Goal: Transaction & Acquisition: Purchase product/service

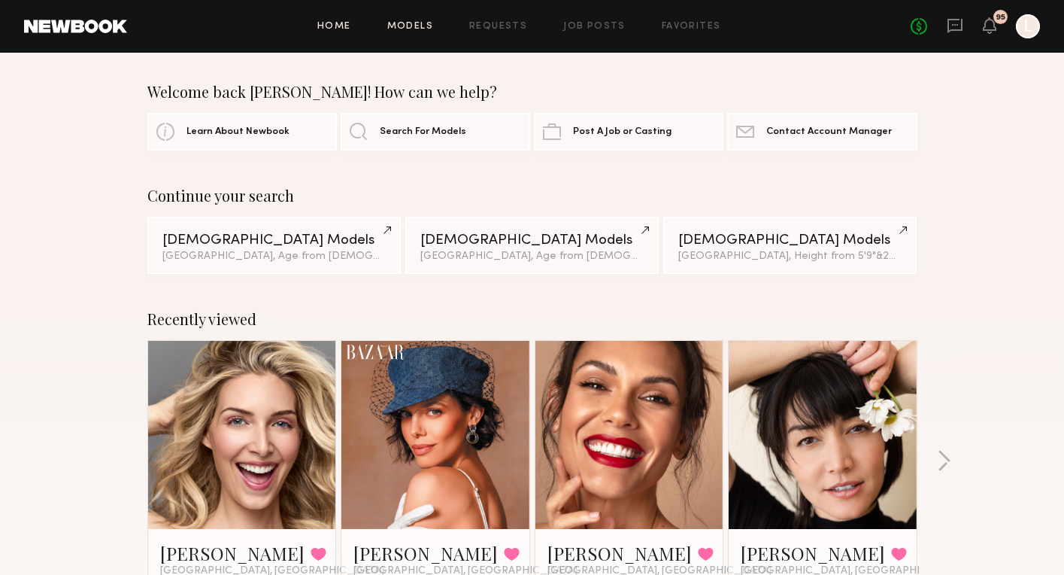
click at [418, 24] on link "Models" at bounding box center [410, 27] width 46 height 10
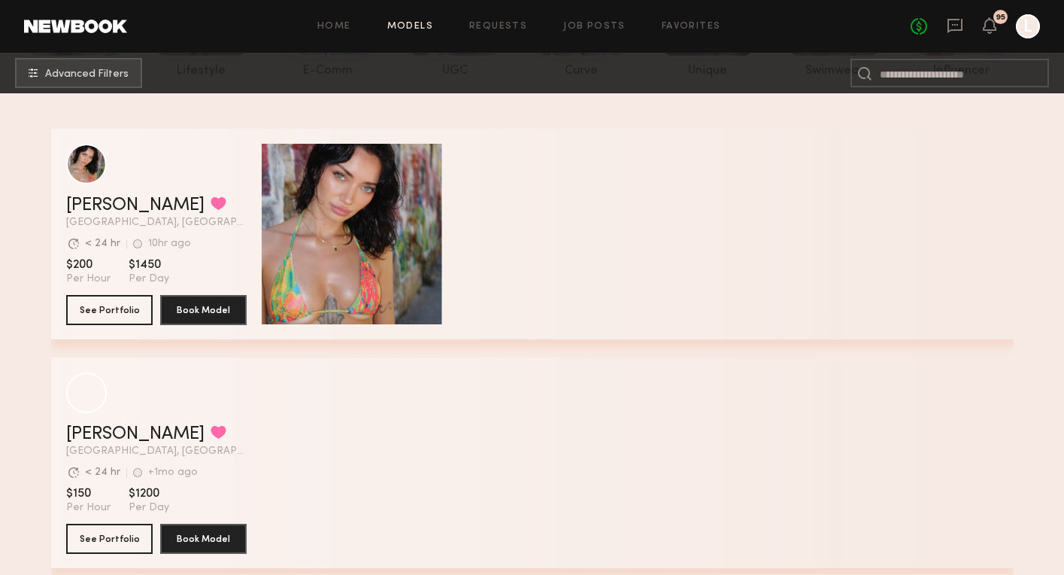
scroll to position [210, 0]
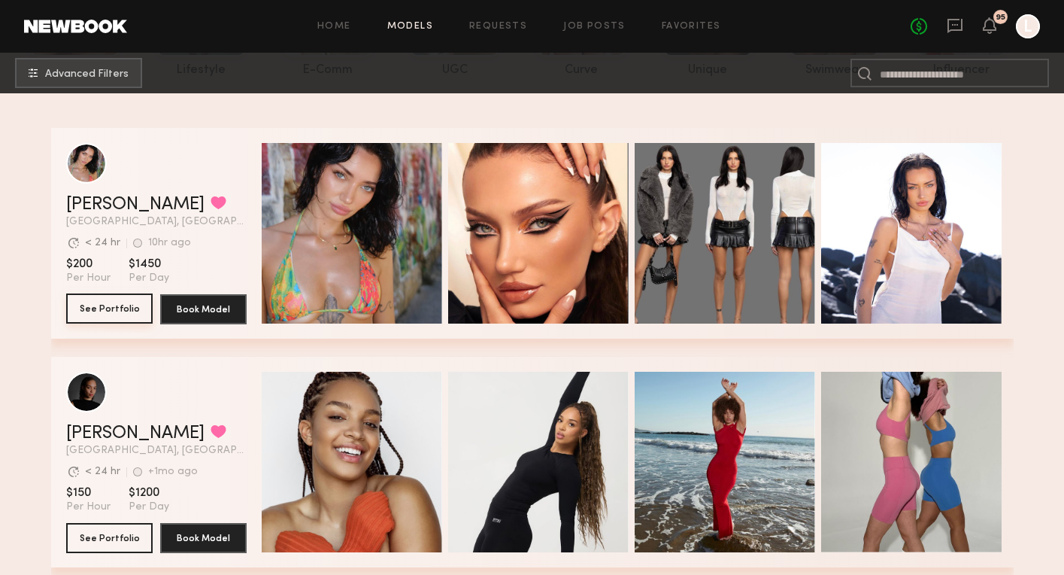
click at [112, 308] on button "See Portfolio" at bounding box center [109, 308] width 86 height 30
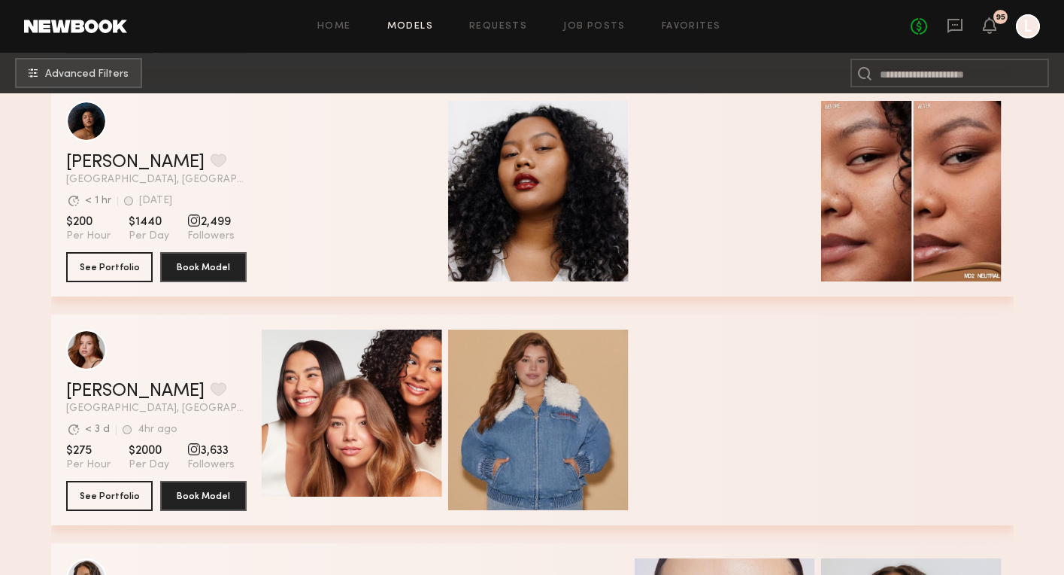
scroll to position [3448, 0]
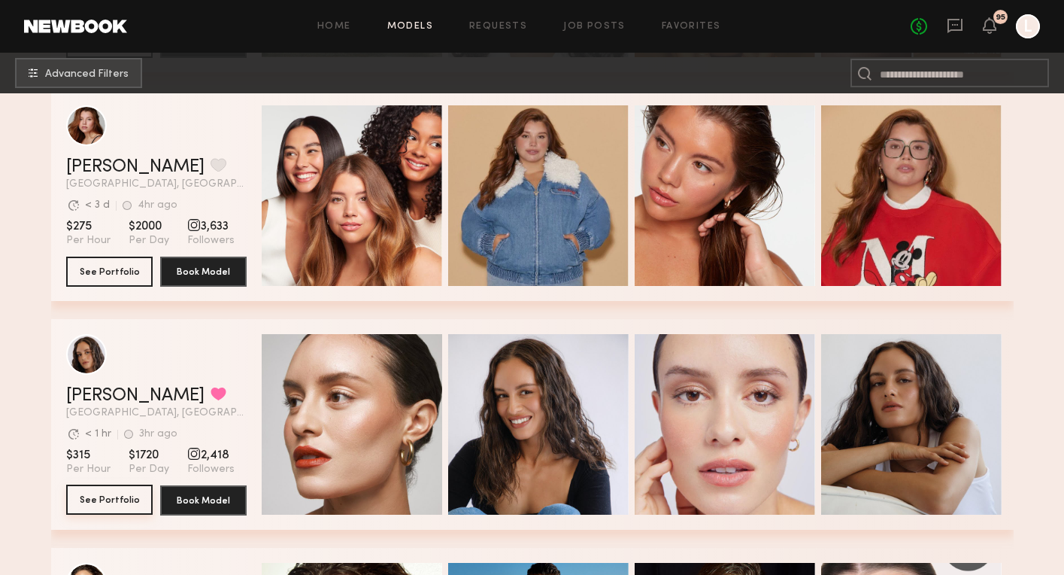
click at [125, 498] on button "See Portfolio" at bounding box center [109, 499] width 86 height 30
click at [91, 70] on span "Advanced Filters" at bounding box center [86, 73] width 83 height 11
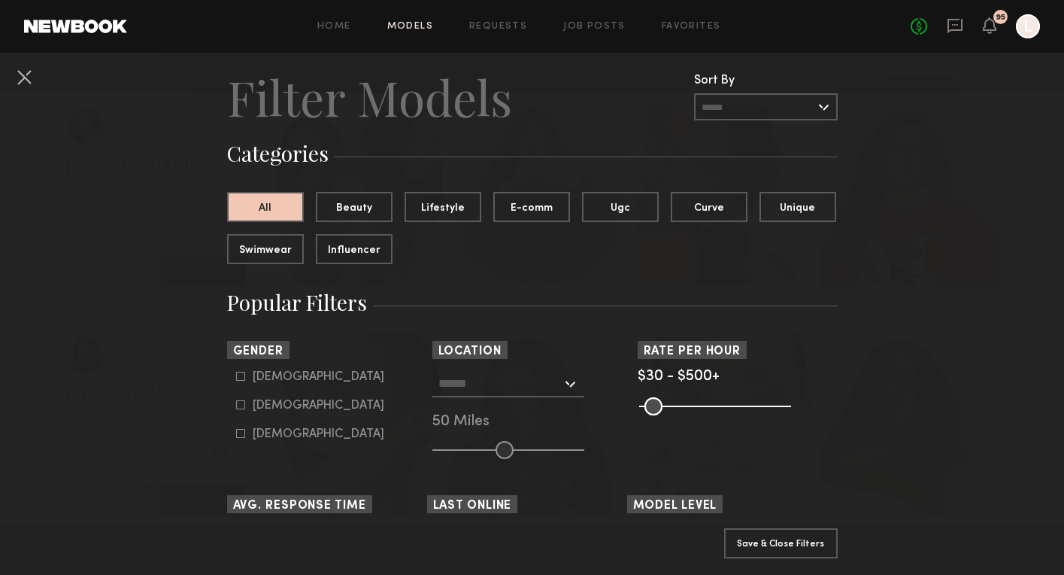
scroll to position [48, 0]
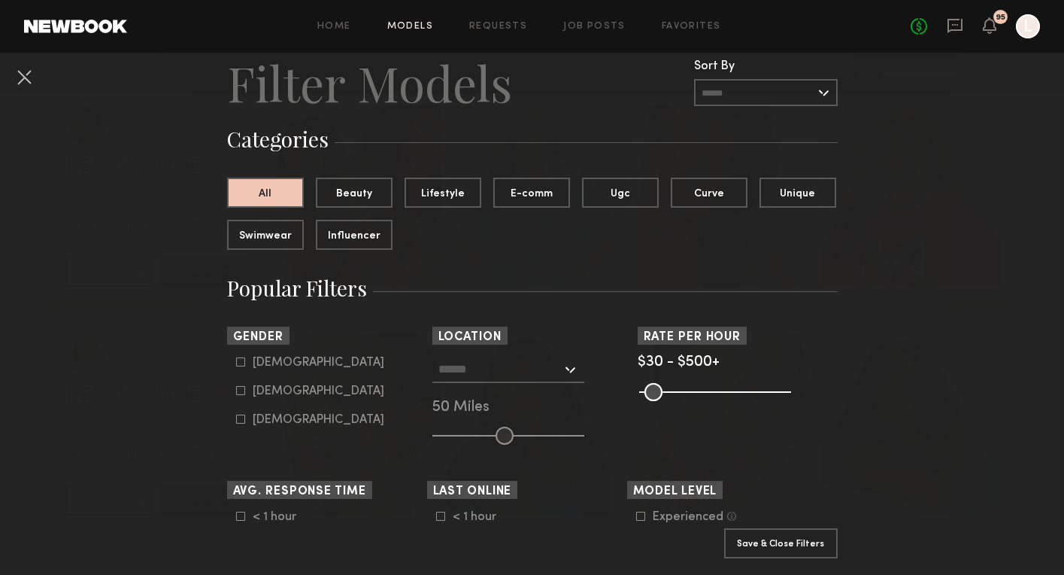
click at [238, 388] on icon at bounding box center [240, 390] width 9 height 9
type input "**"
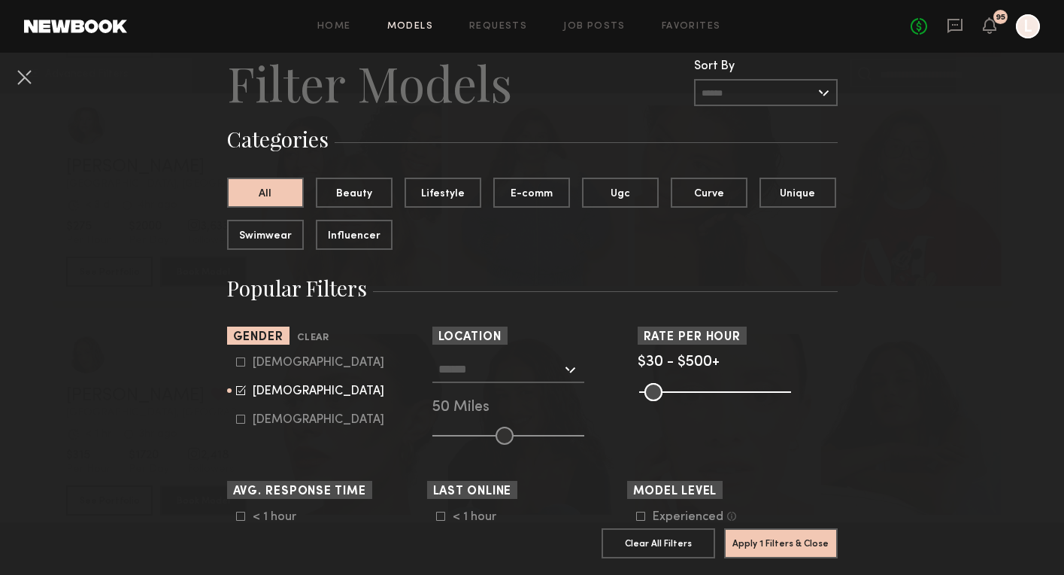
click at [570, 369] on div at bounding box center [508, 369] width 152 height 27
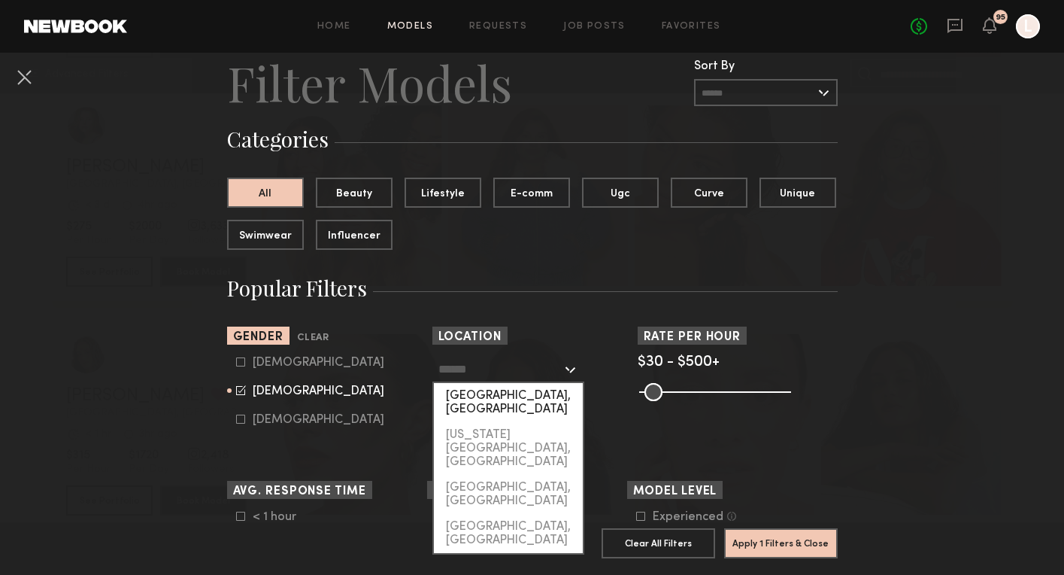
click at [546, 399] on div "Los Angeles, CA" at bounding box center [508, 402] width 149 height 39
type input "**********"
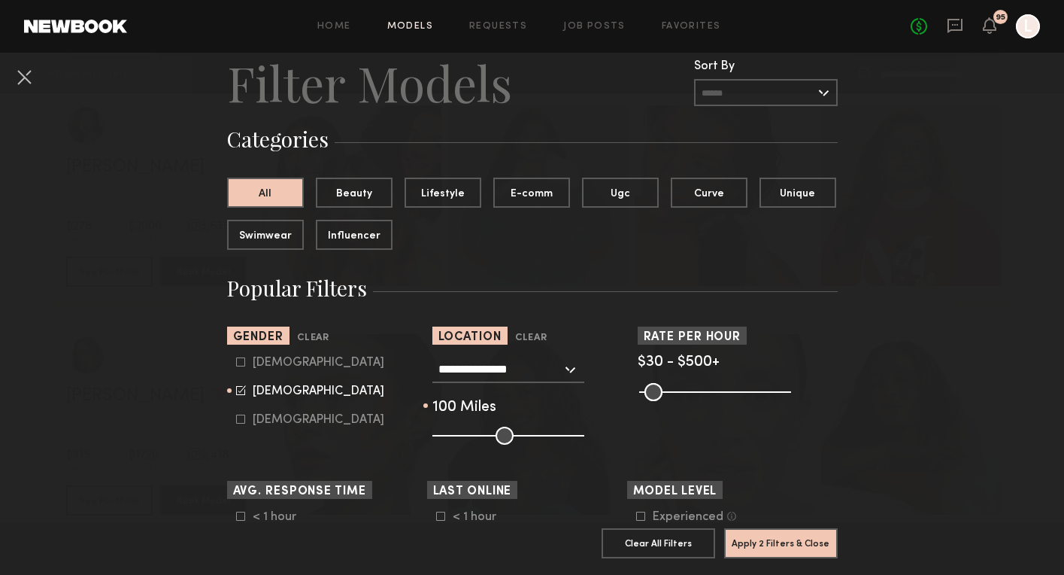
drag, startPoint x: 505, startPoint y: 435, endPoint x: 582, endPoint y: 437, distance: 77.5
type input "***"
click at [582, 437] on input "range" at bounding box center [508, 435] width 152 height 18
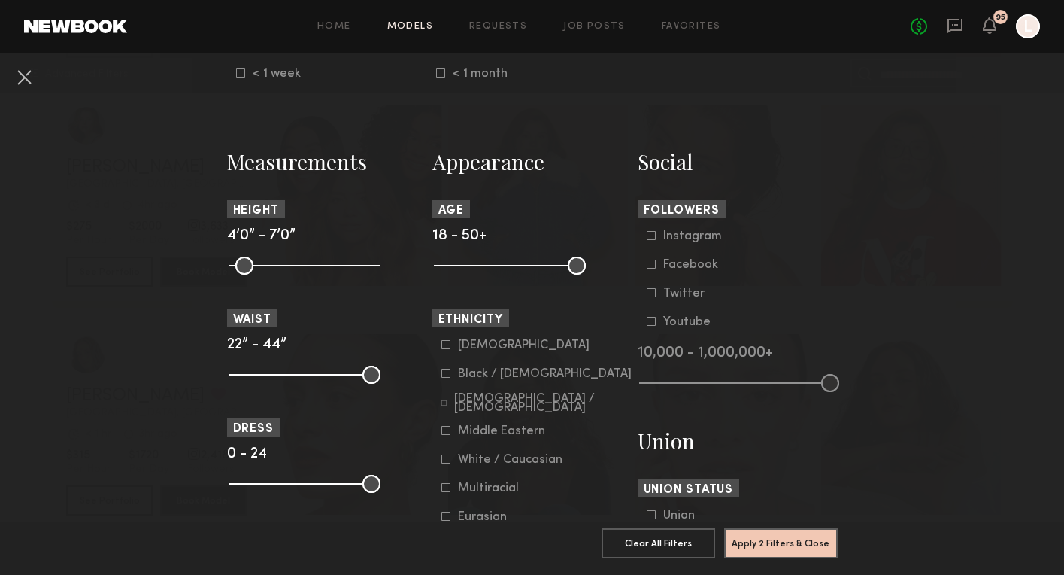
scroll to position [578, 0]
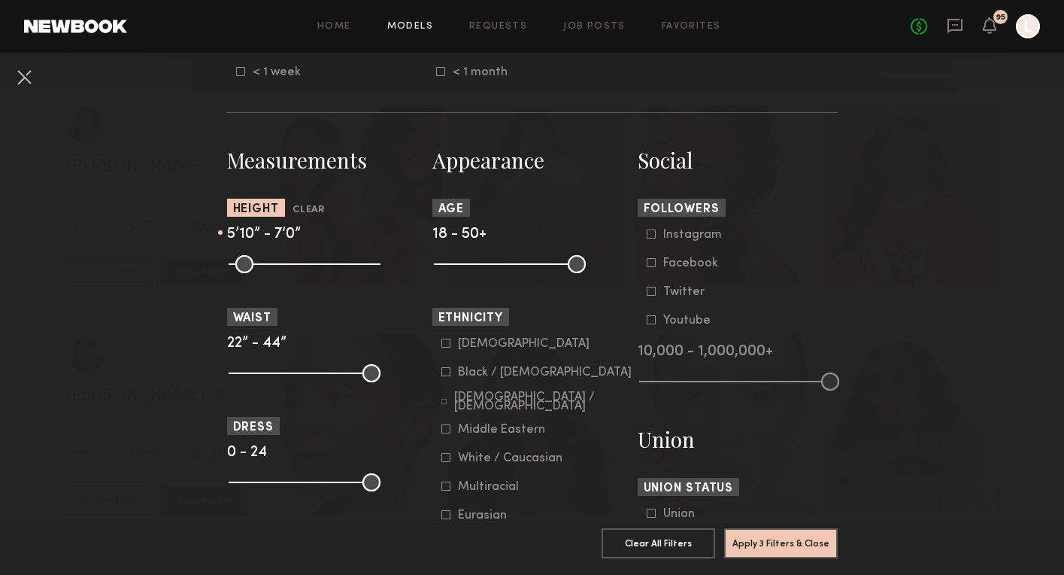
drag, startPoint x: 235, startPoint y: 262, endPoint x: 319, endPoint y: 273, distance: 85.0
type input "**"
click at [319, 272] on common-range-minmax at bounding box center [303, 262] width 152 height 18
click at [771, 539] on button "Apply 3 Filters & Close" at bounding box center [781, 542] width 114 height 30
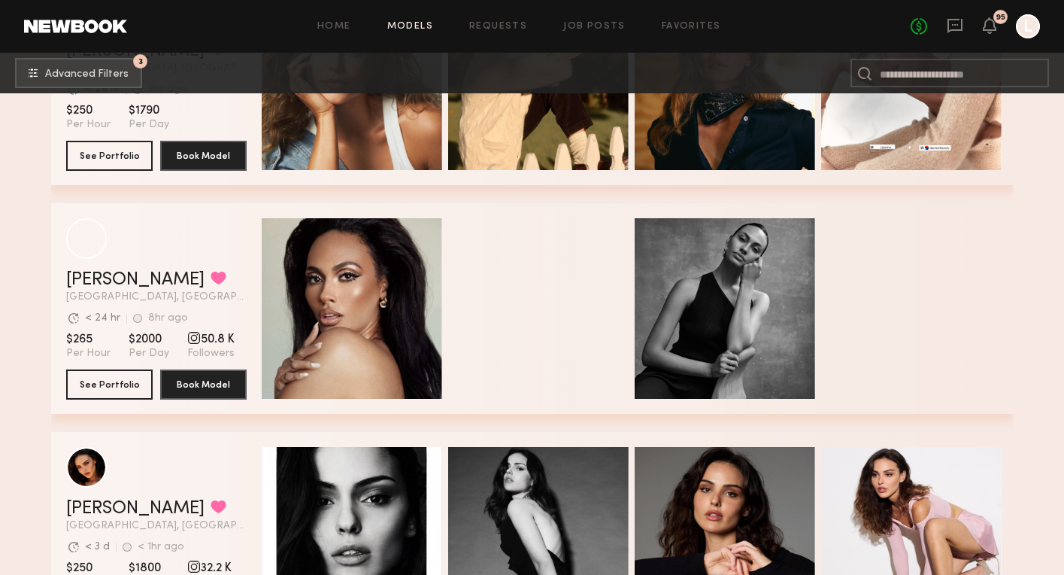
scroll to position [1308, 0]
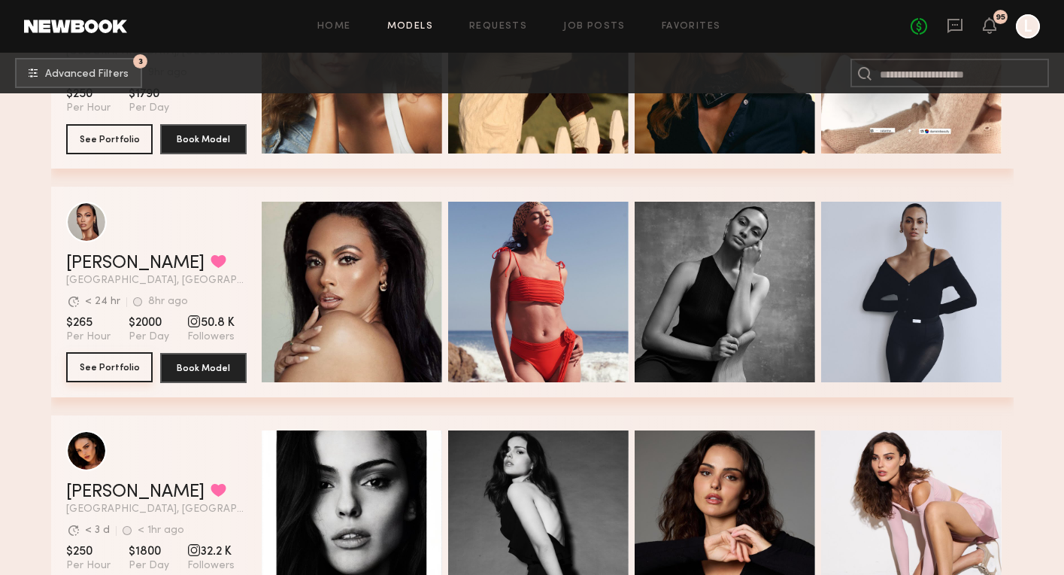
click at [90, 377] on button "See Portfolio" at bounding box center [109, 367] width 86 height 30
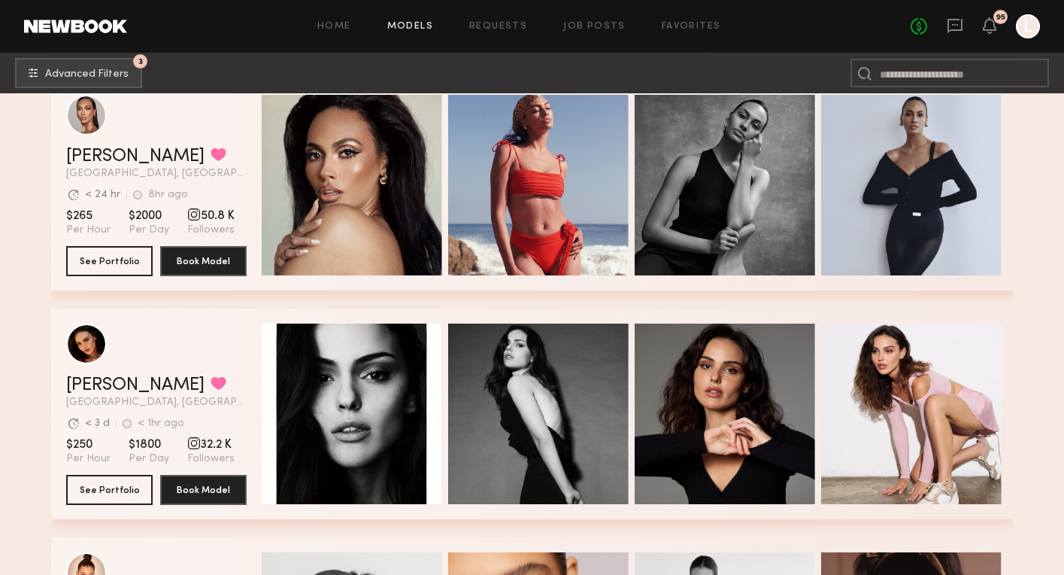
scroll to position [1537, 0]
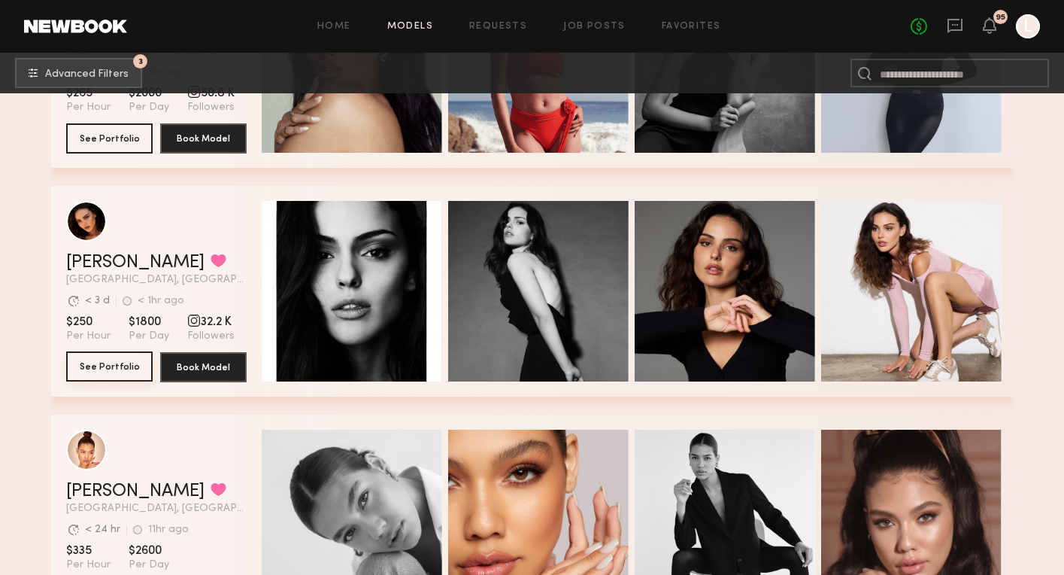
click at [121, 363] on button "See Portfolio" at bounding box center [109, 366] width 86 height 30
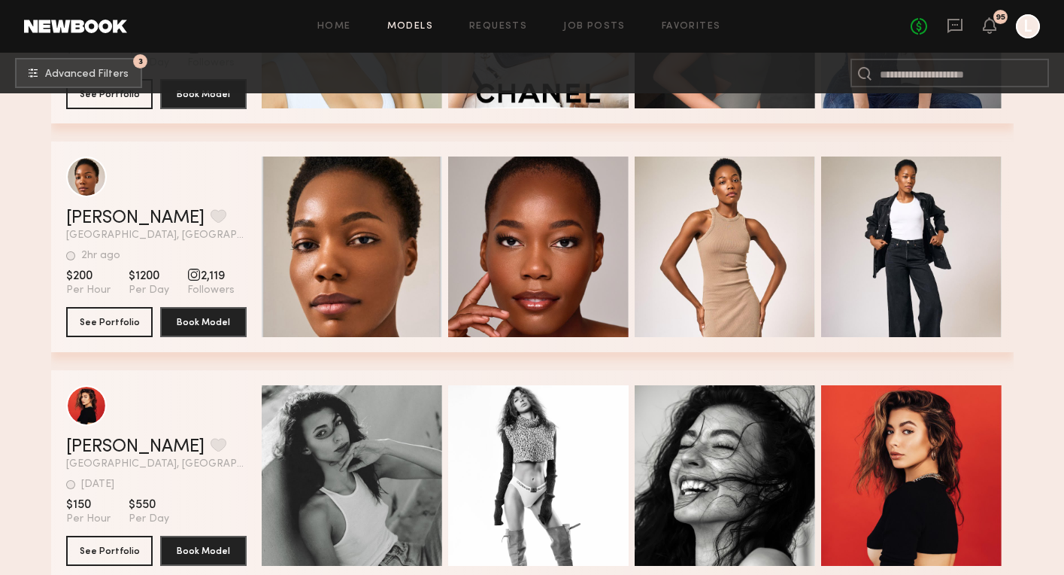
scroll to position [11642, 0]
click at [132, 316] on button "See Portfolio" at bounding box center [109, 321] width 86 height 30
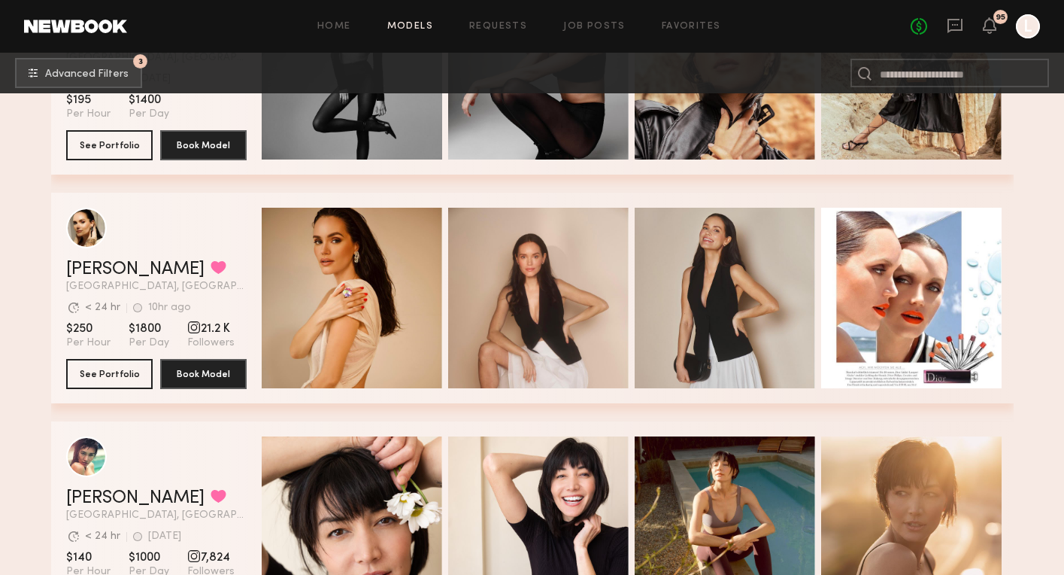
scroll to position [13215, 0]
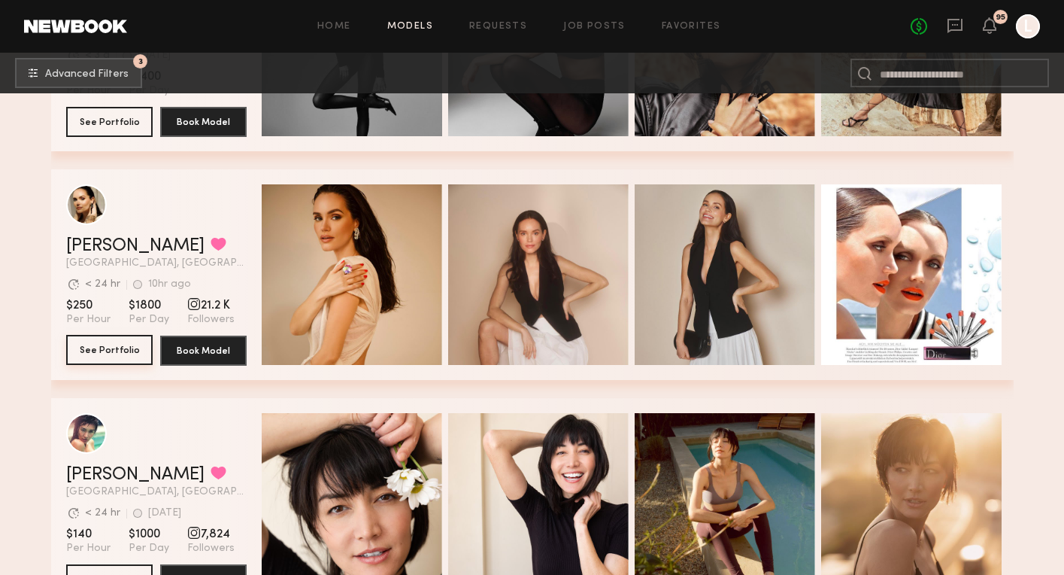
click at [108, 346] on button "See Portfolio" at bounding box center [109, 350] width 86 height 30
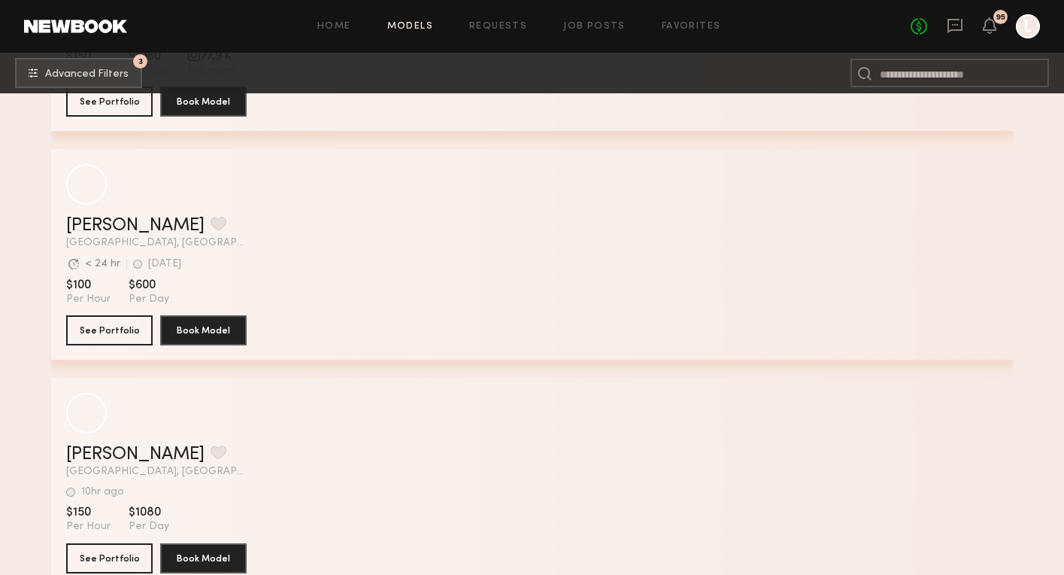
scroll to position [16897, 0]
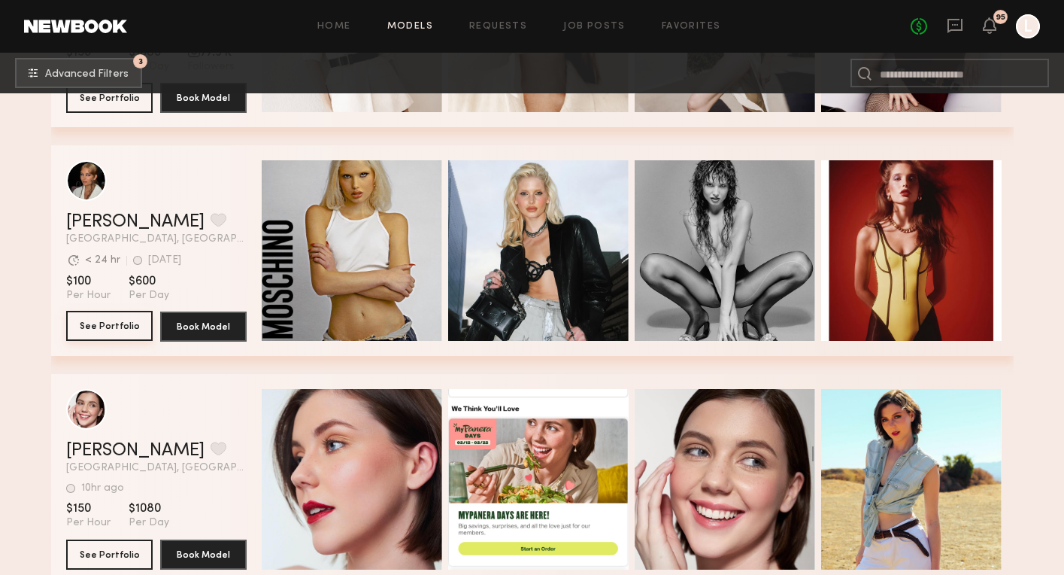
click at [131, 323] on button "See Portfolio" at bounding box center [109, 326] width 86 height 30
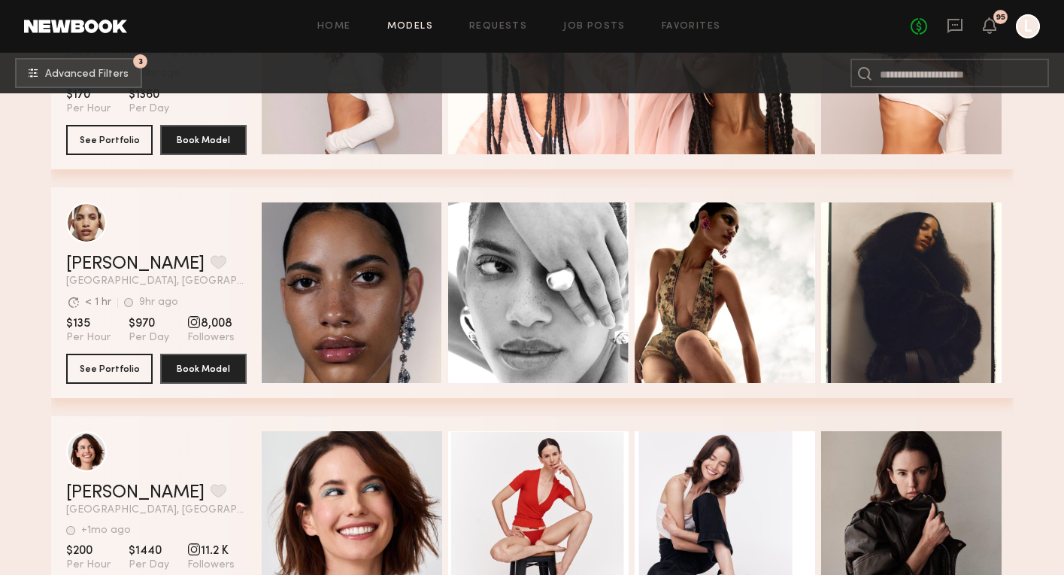
scroll to position [18438, 0]
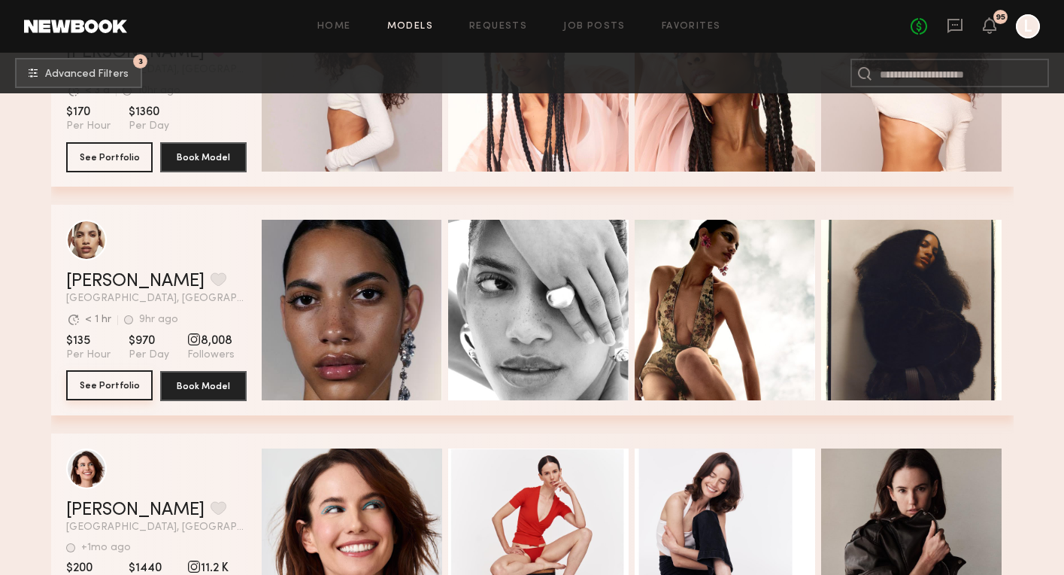
click at [129, 387] on button "See Portfolio" at bounding box center [109, 385] width 86 height 30
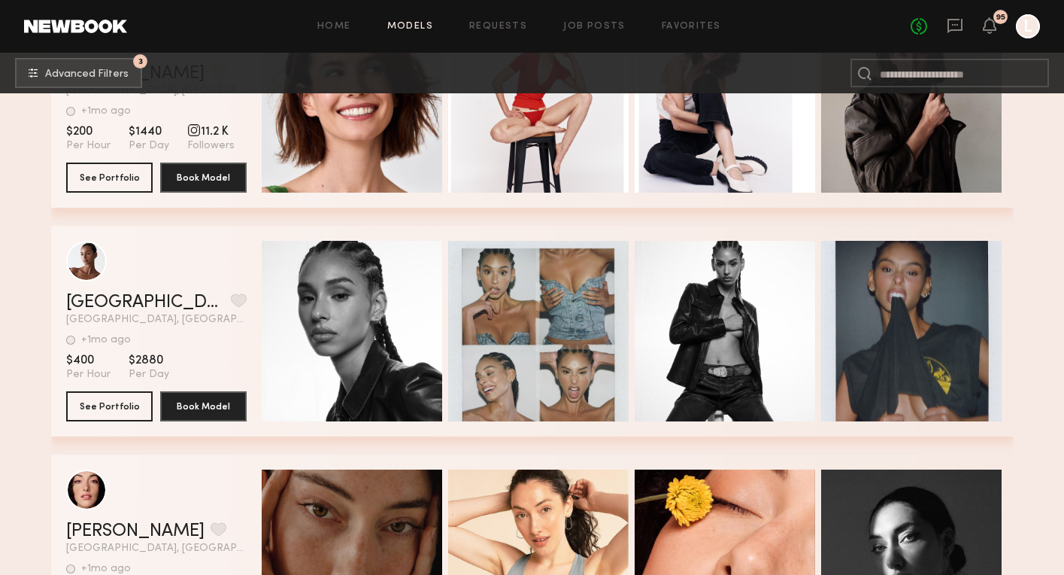
scroll to position [18893, 0]
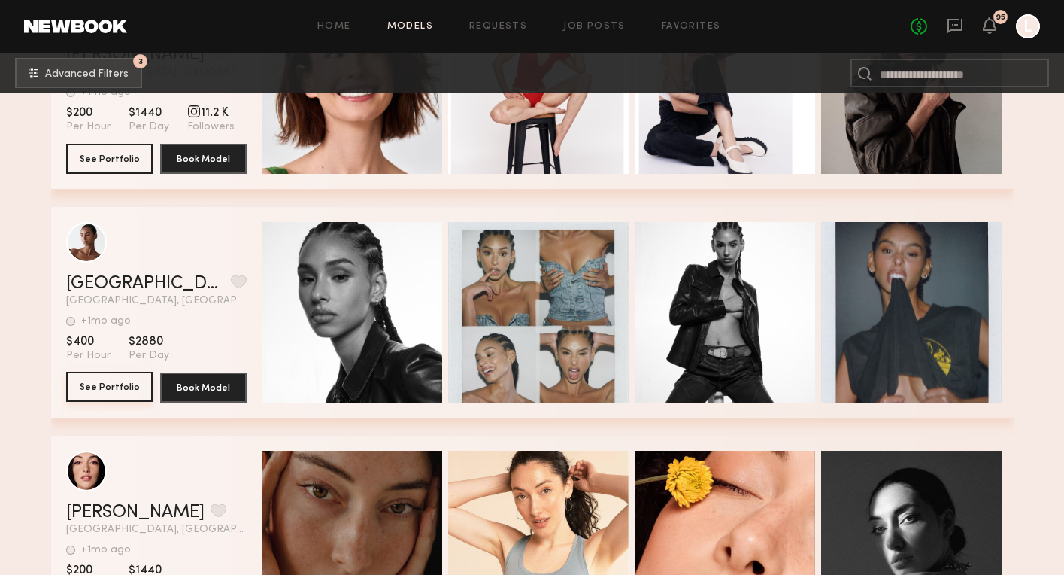
click at [92, 378] on button "See Portfolio" at bounding box center [109, 387] width 86 height 30
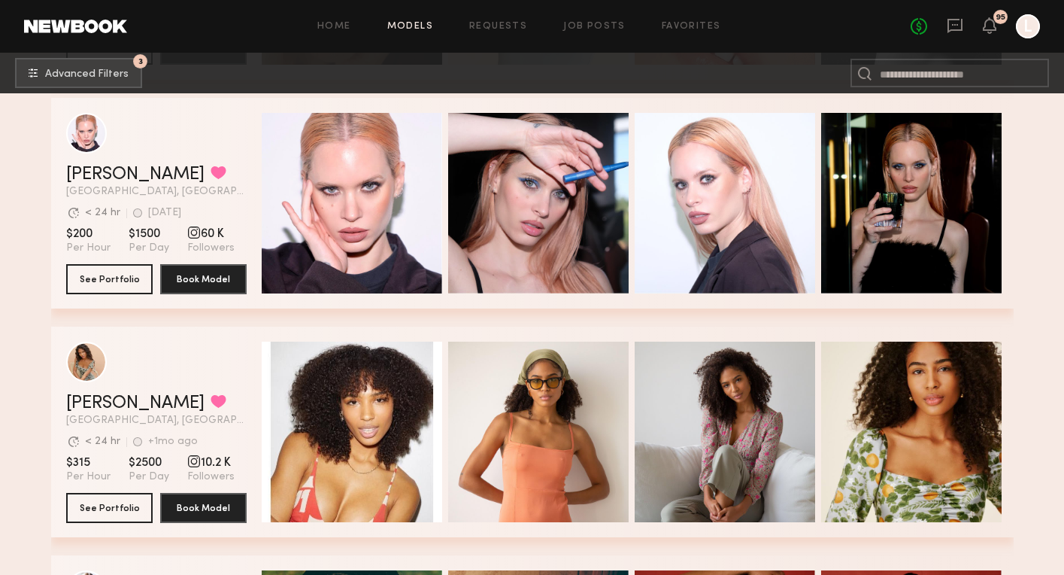
scroll to position [19466, 0]
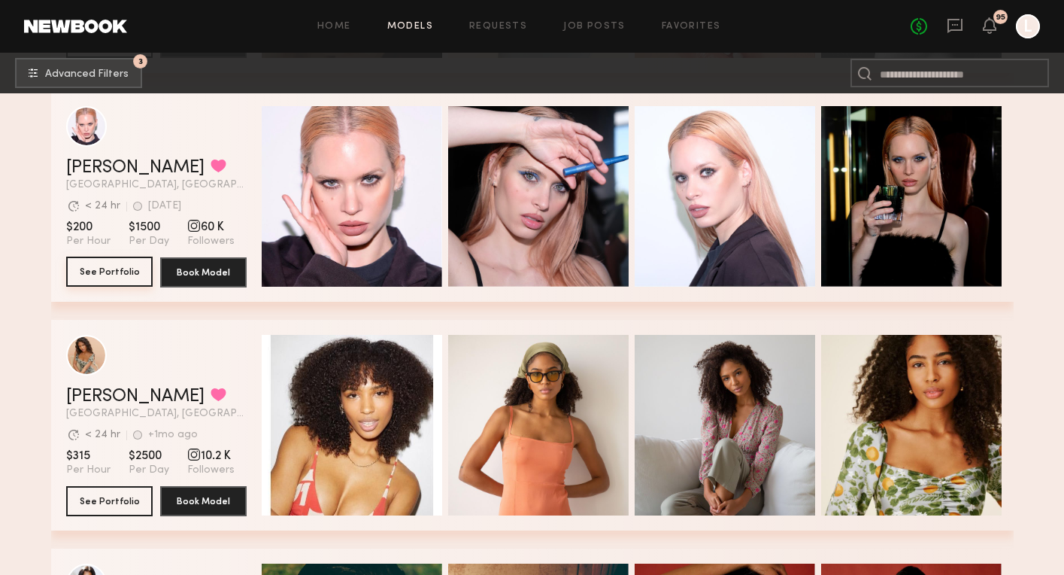
click at [117, 265] on button "See Portfolio" at bounding box center [109, 271] width 86 height 30
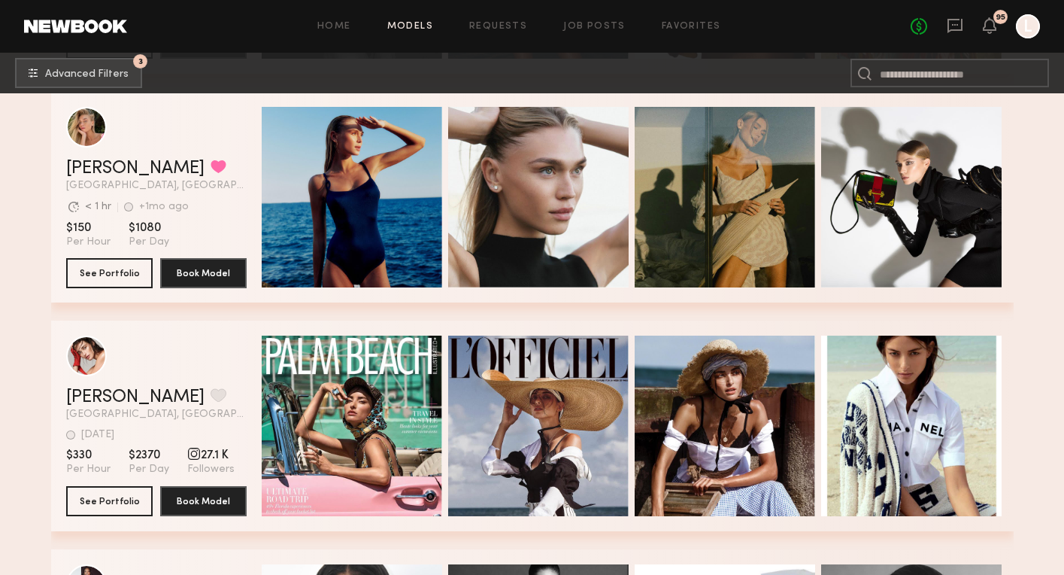
scroll to position [20615, 0]
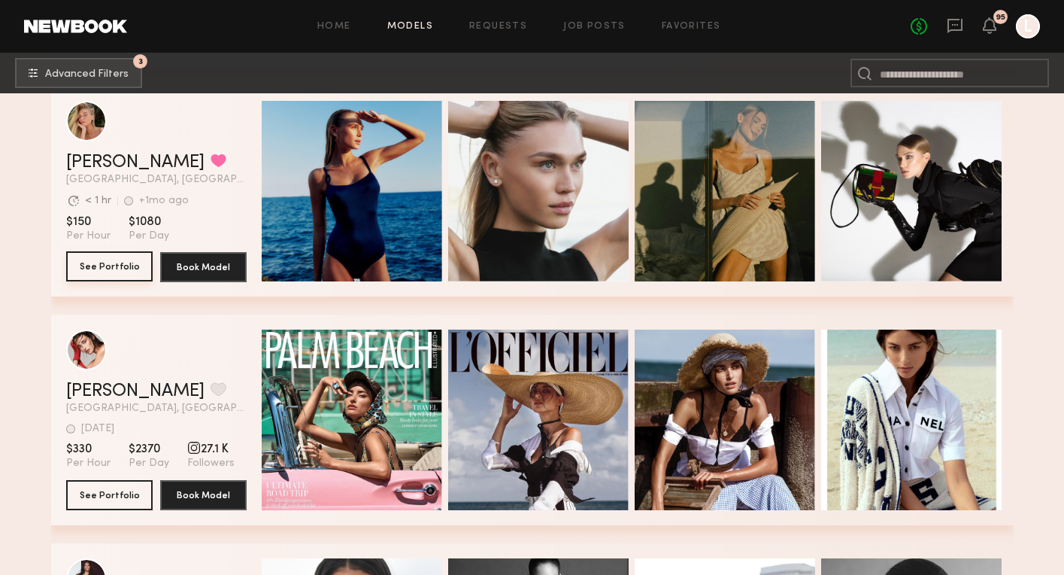
click at [97, 265] on button "See Portfolio" at bounding box center [109, 266] width 86 height 30
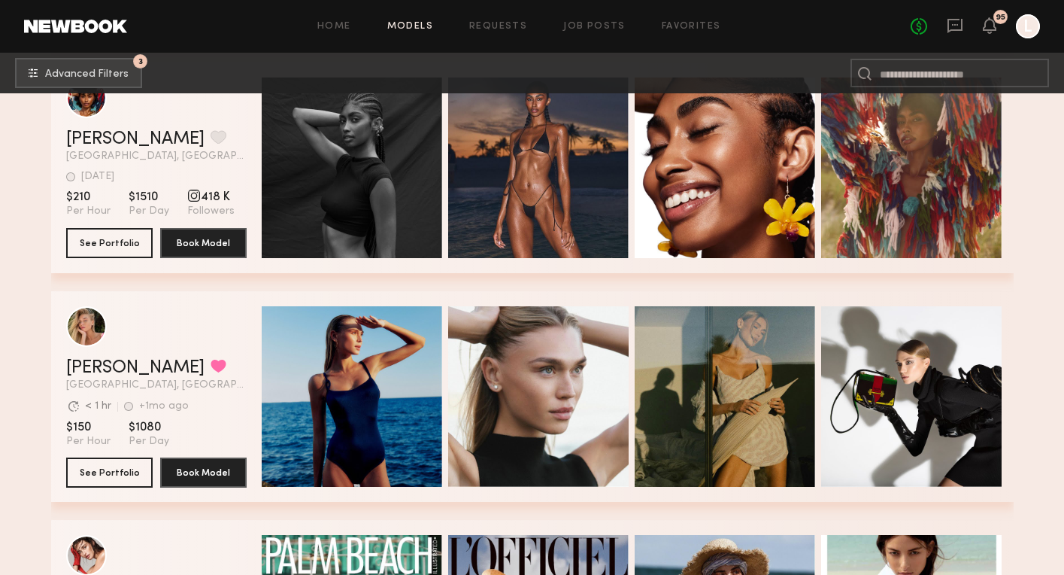
scroll to position [20409, 0]
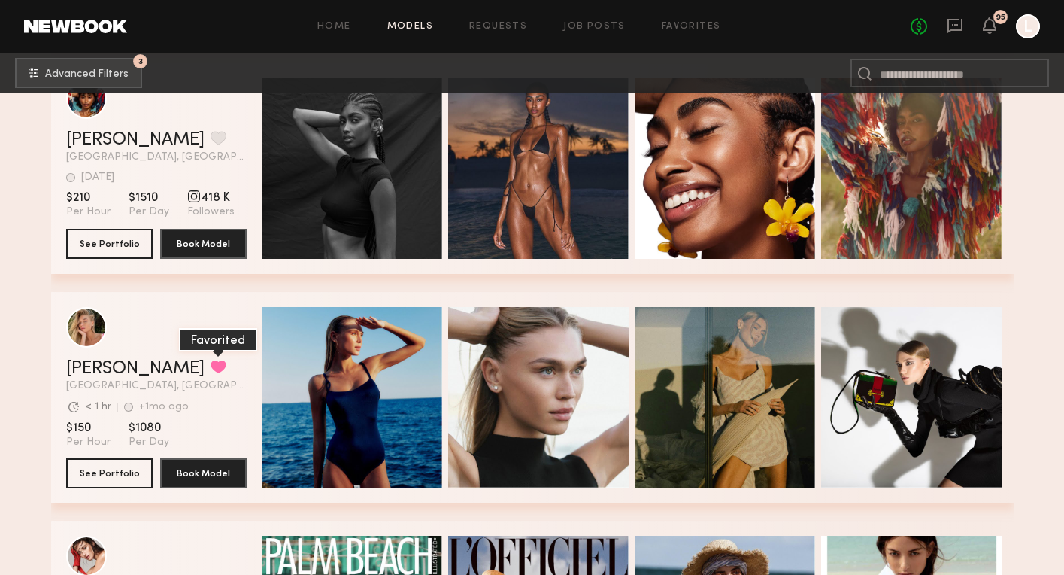
click at [211, 369] on button "grid" at bounding box center [219, 367] width 16 height 14
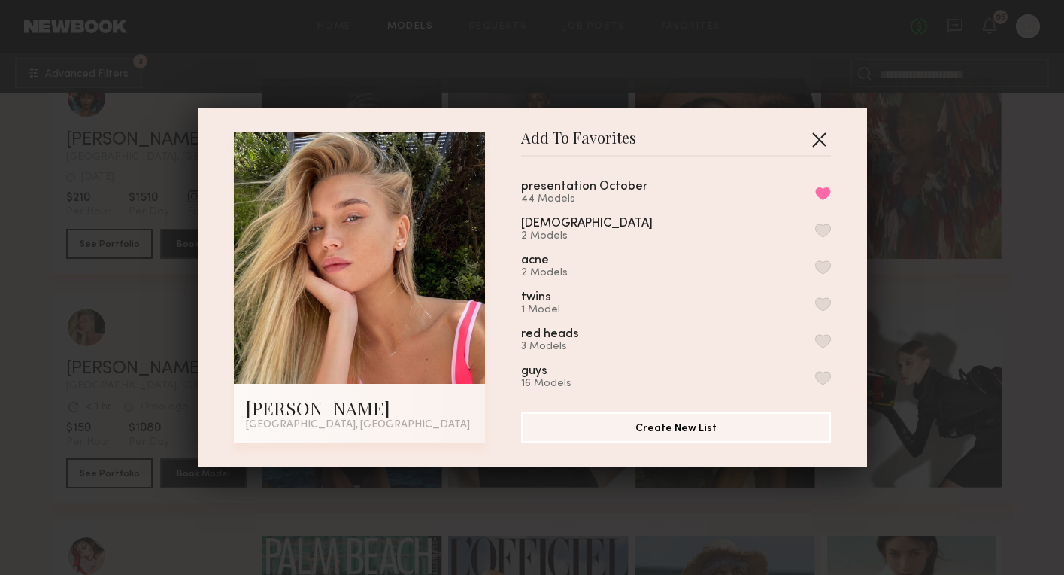
click at [821, 135] on button "button" at bounding box center [819, 139] width 24 height 24
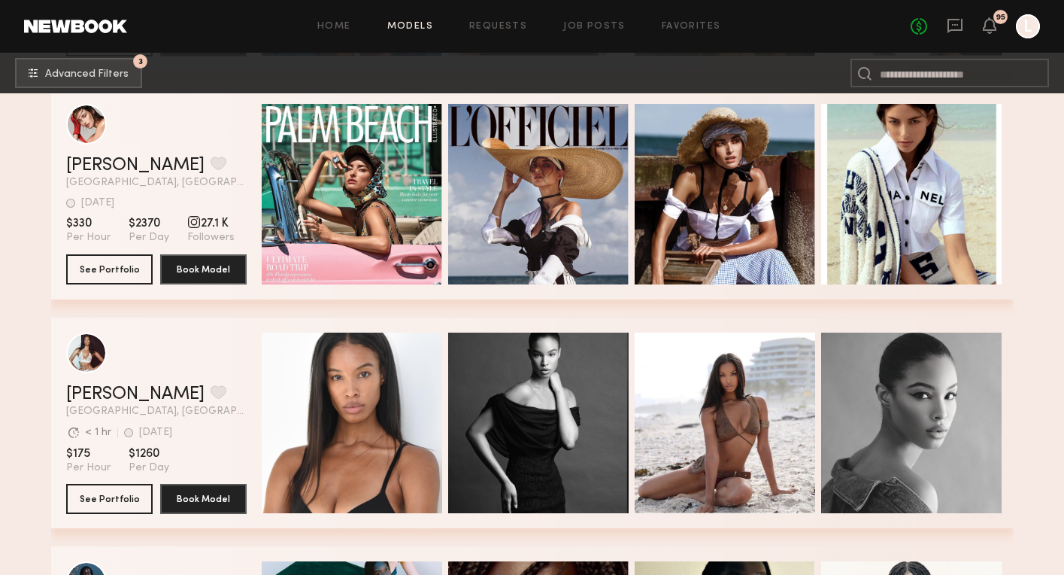
scroll to position [20842, 0]
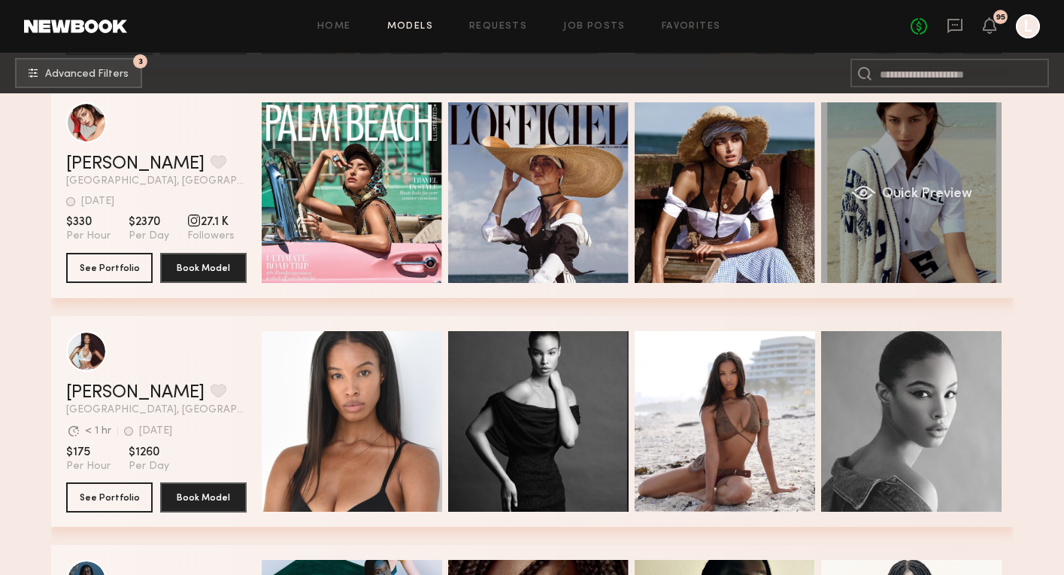
click at [862, 210] on div "Quick Preview" at bounding box center [911, 192] width 181 height 181
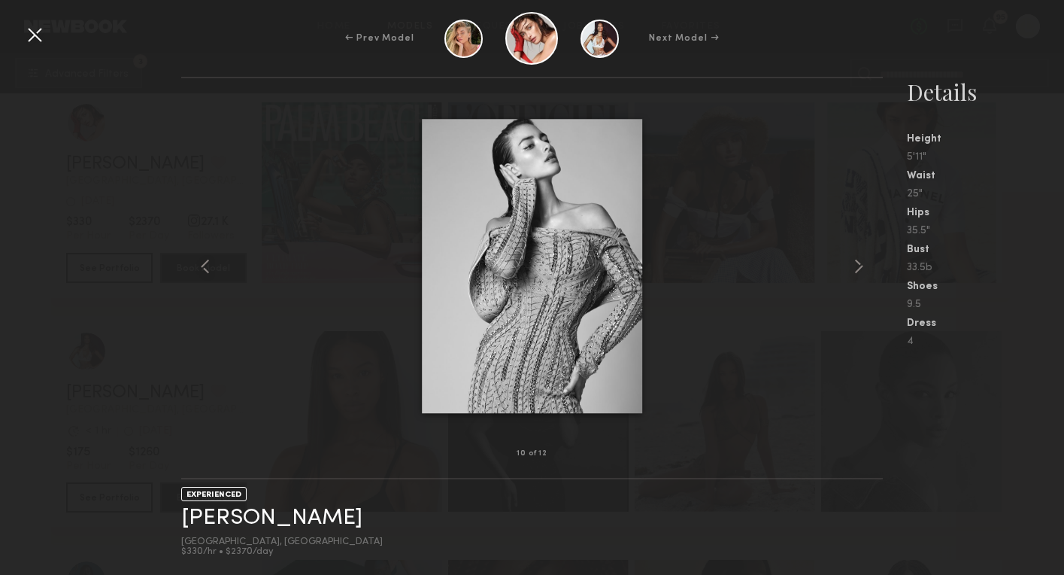
scroll to position [20845, 0]
click at [38, 35] on div at bounding box center [35, 35] width 24 height 24
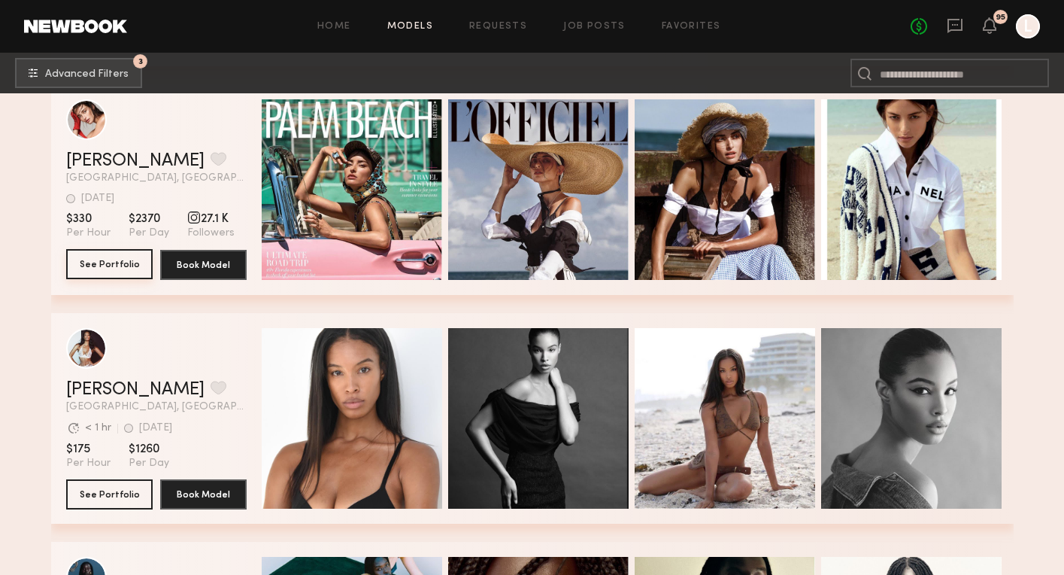
click at [124, 277] on button "See Portfolio" at bounding box center [109, 264] width 86 height 30
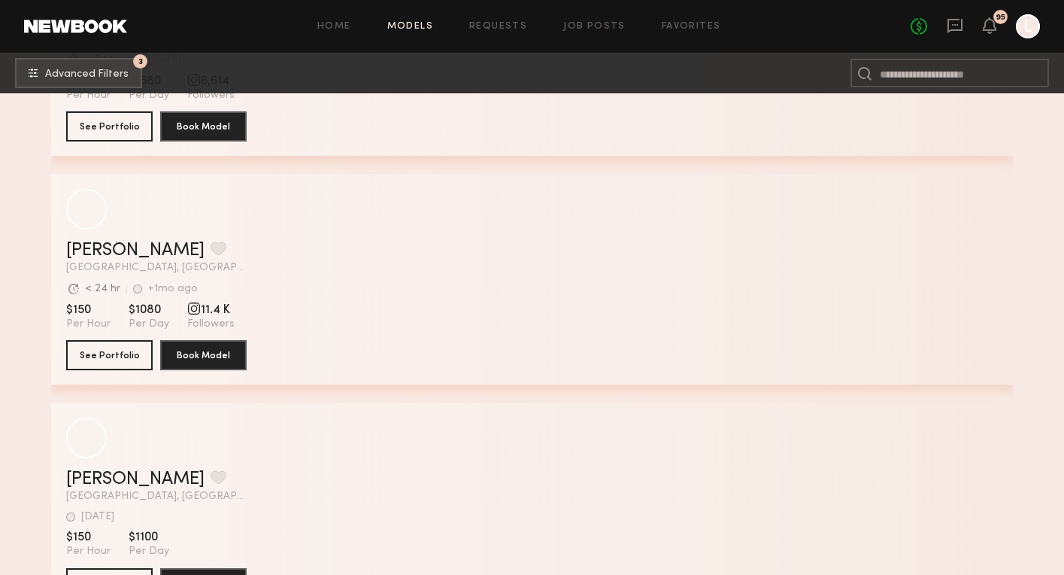
scroll to position [26939, 0]
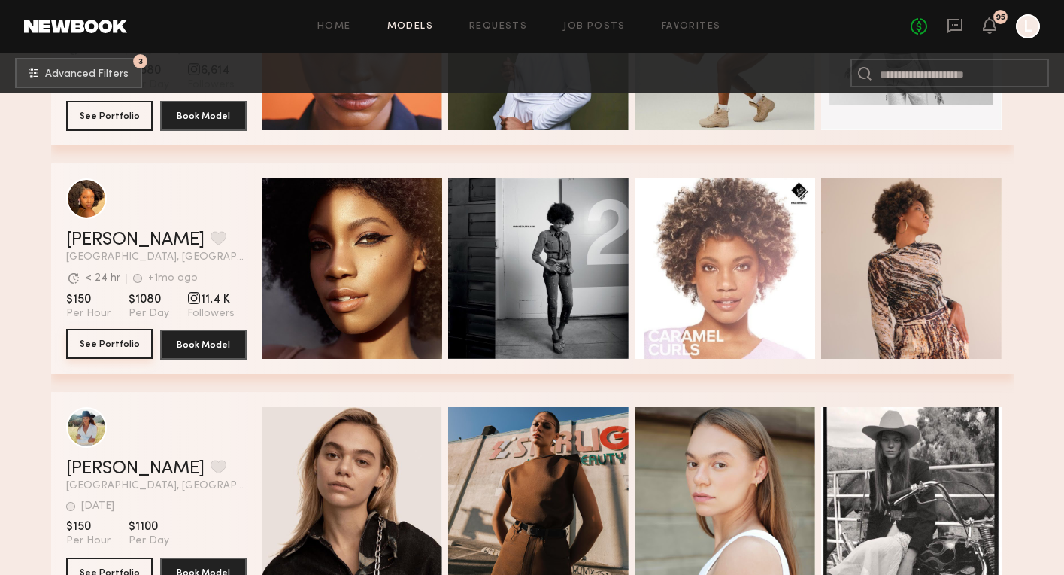
click at [120, 340] on button "See Portfolio" at bounding box center [109, 344] width 86 height 30
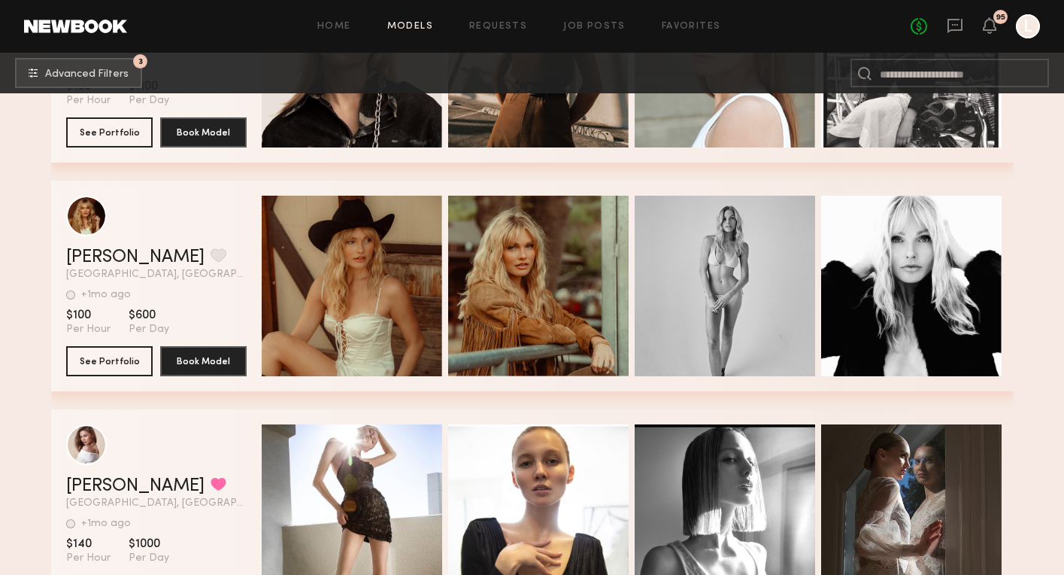
scroll to position [27401, 0]
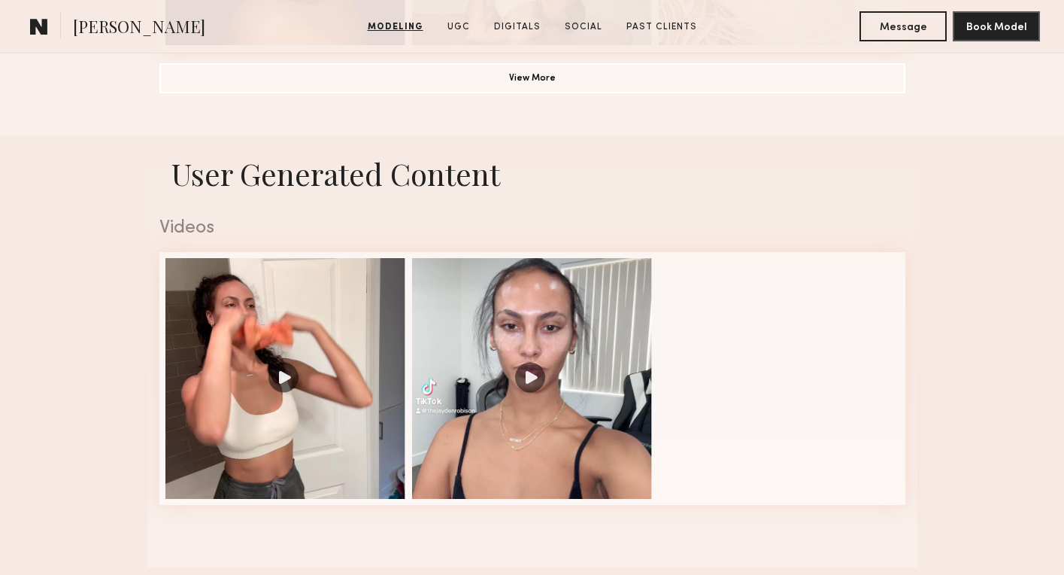
scroll to position [1464, 0]
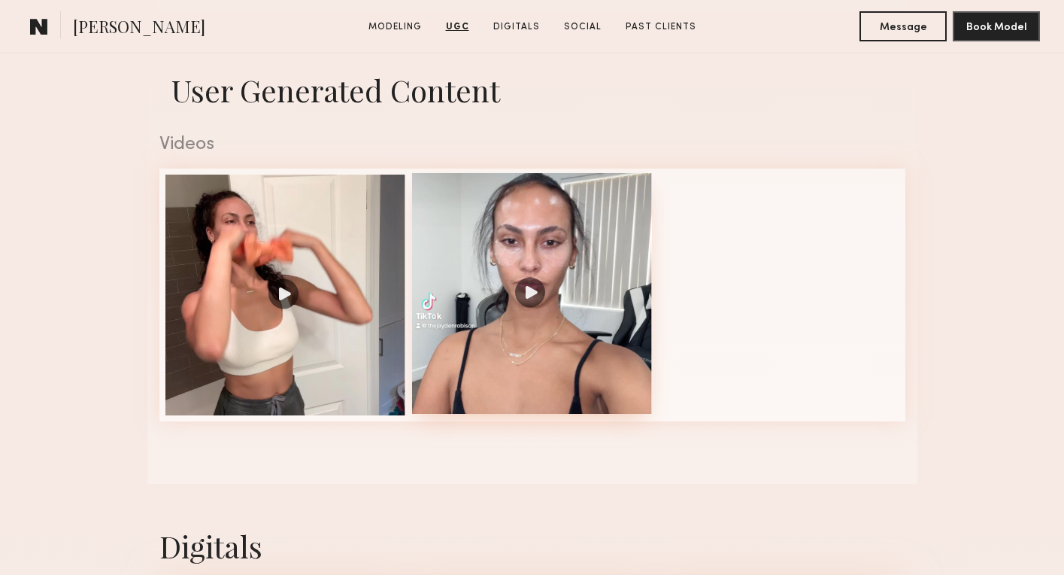
click at [534, 297] on div at bounding box center [532, 293] width 241 height 241
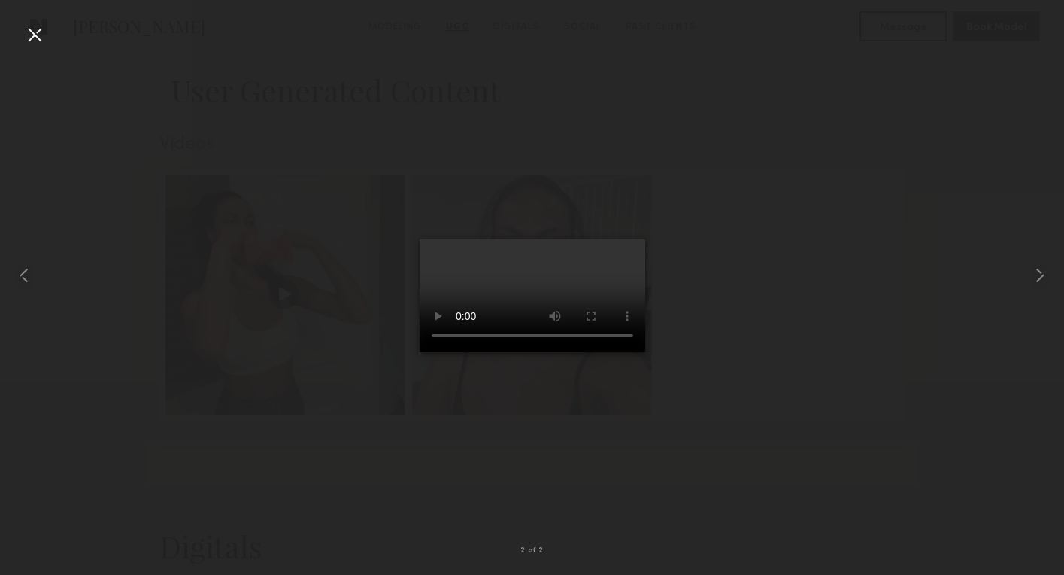
click at [637, 239] on video at bounding box center [533, 295] width 226 height 113
click at [295, 91] on div at bounding box center [532, 275] width 1064 height 502
click at [34, 34] on div at bounding box center [35, 35] width 24 height 24
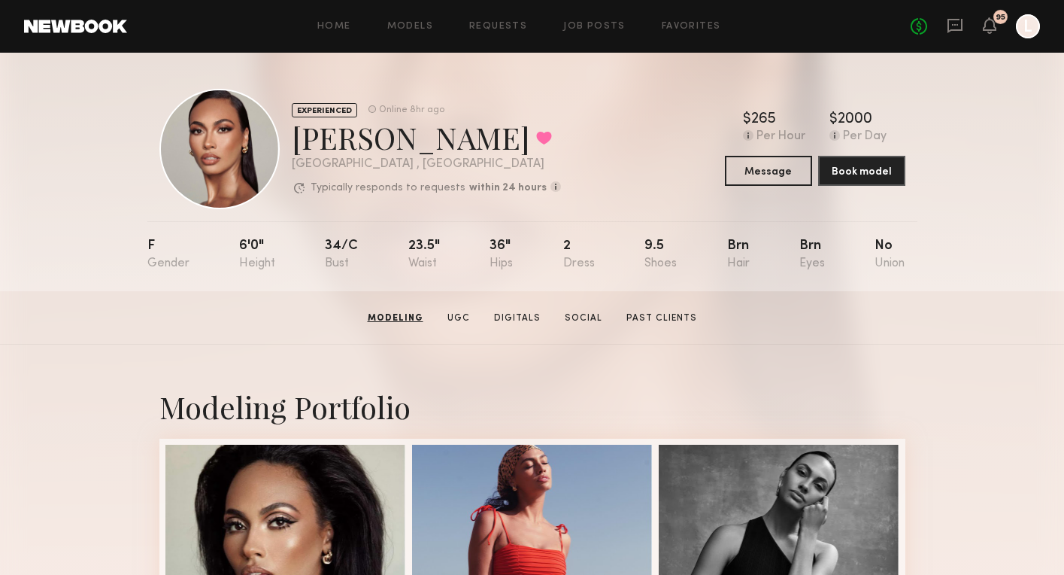
scroll to position [0, 0]
click at [536, 139] on button at bounding box center [544, 138] width 16 height 14
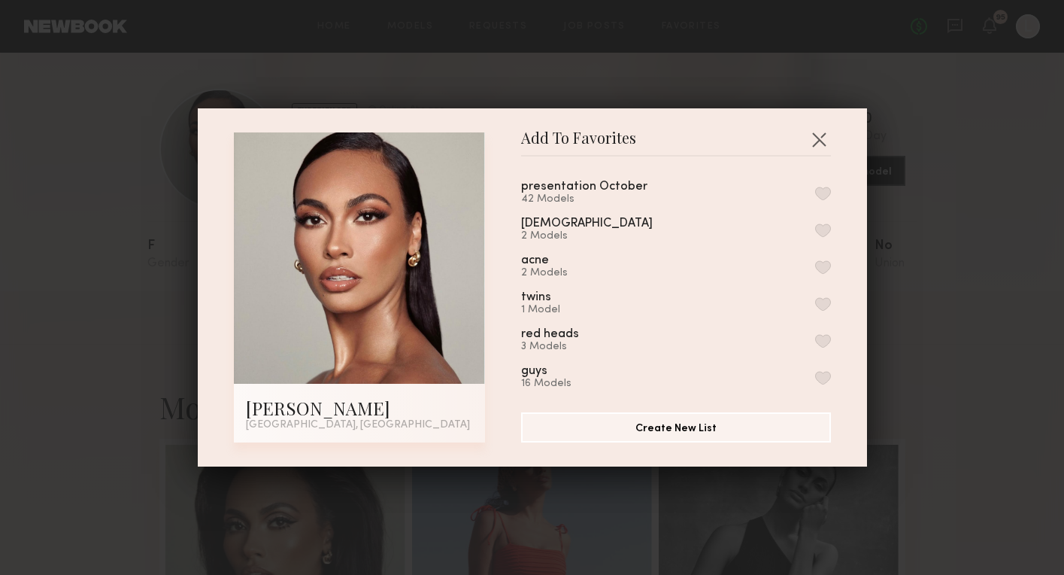
click at [826, 198] on button "button" at bounding box center [823, 194] width 16 height 14
click at [806, 98] on div "Add To Favorites Jayden R. Los Angeles, CA Add To Favorites presentation Octobe…" at bounding box center [532, 287] width 1064 height 575
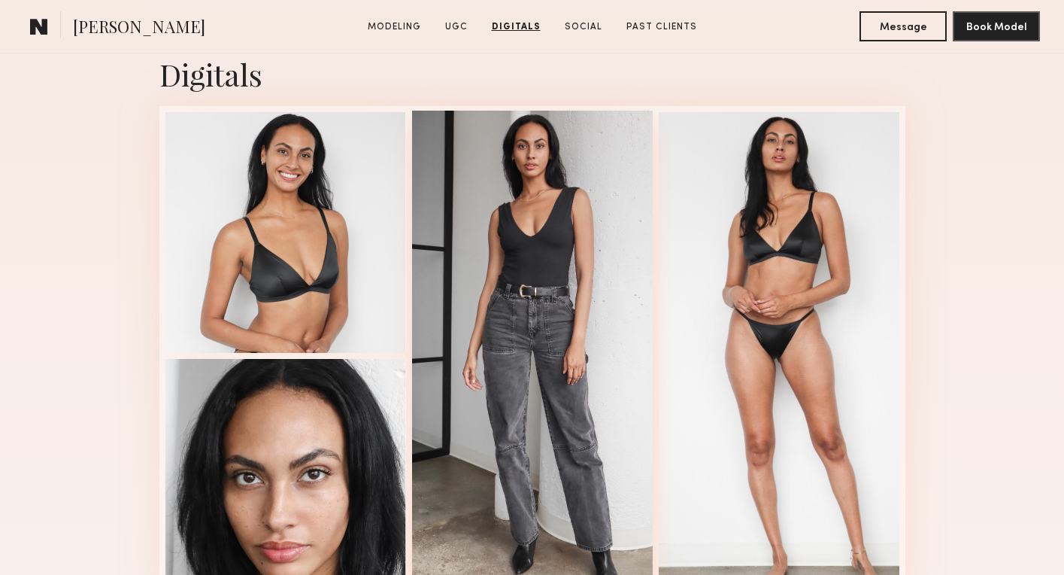
scroll to position [1934, 0]
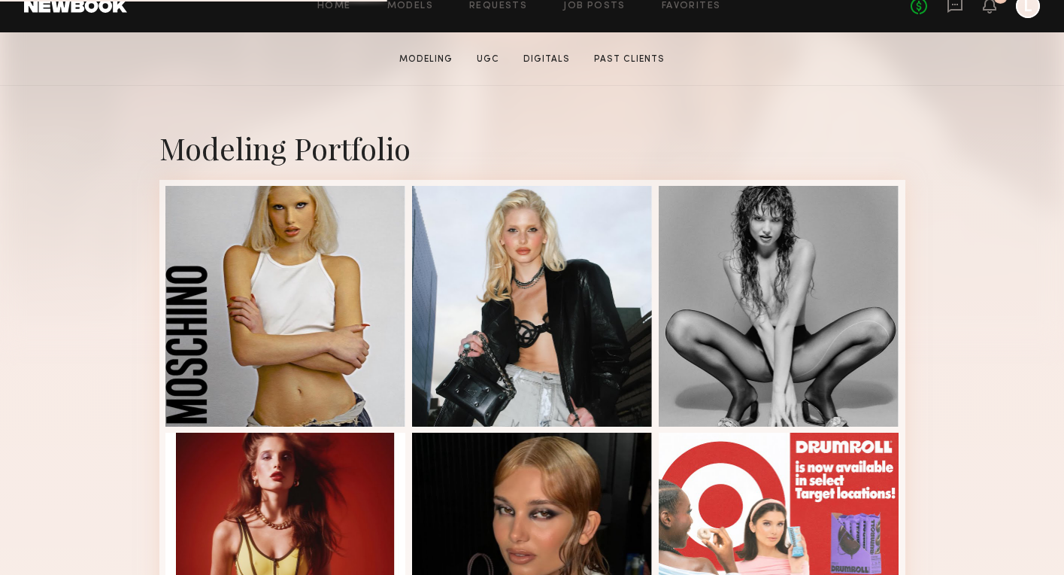
scroll to position [265, 0]
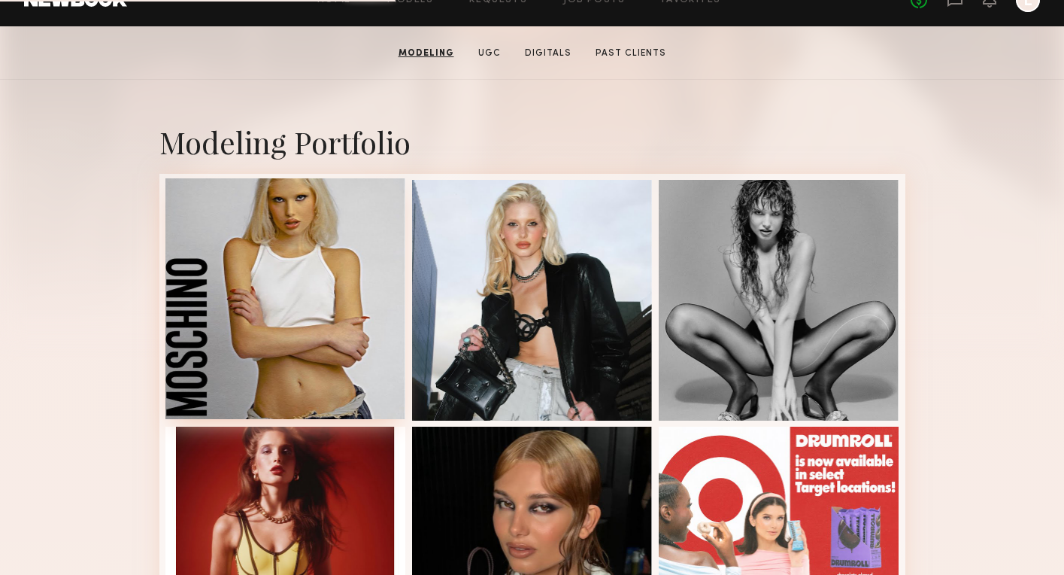
click at [285, 292] on div at bounding box center [285, 298] width 241 height 241
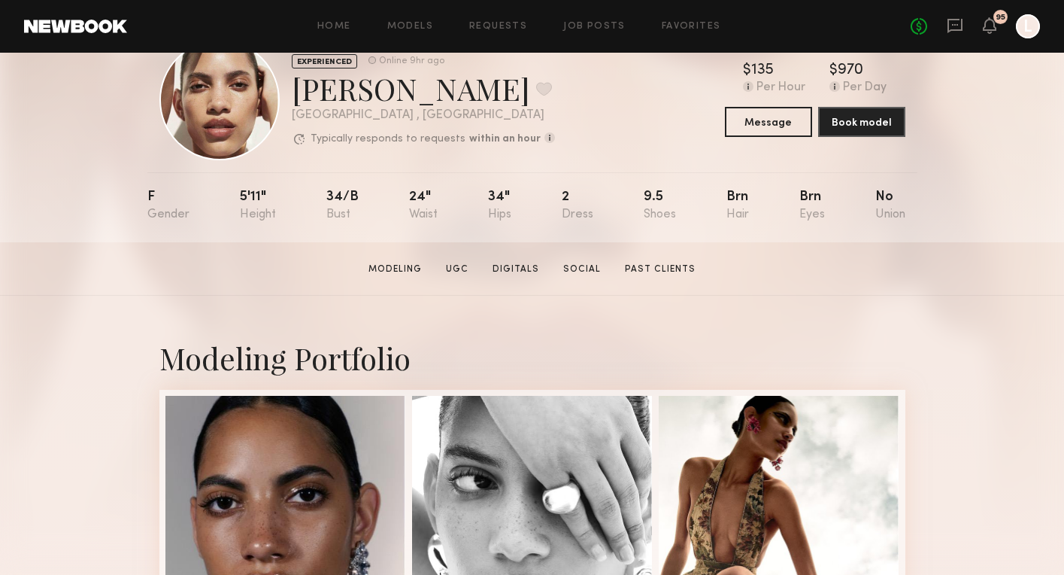
scroll to position [52, 0]
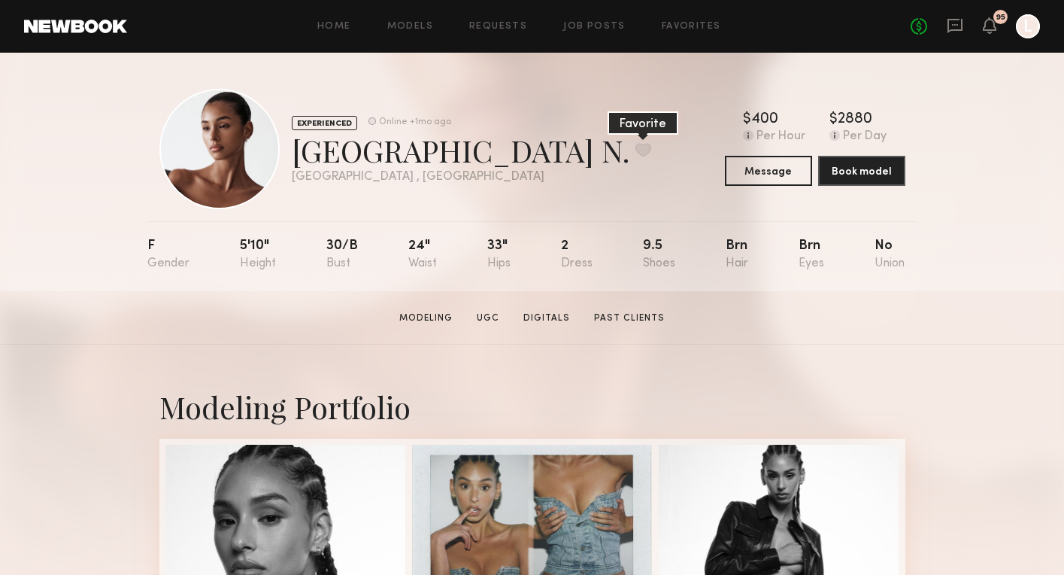
click at [636, 145] on button at bounding box center [644, 150] width 16 height 14
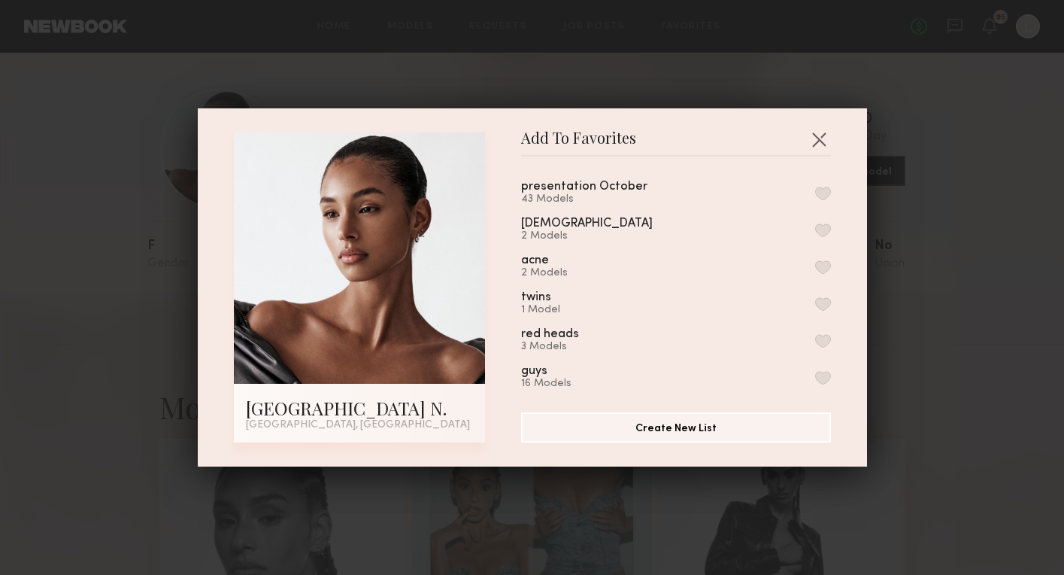
click at [824, 191] on button "button" at bounding box center [823, 194] width 16 height 14
click at [742, 69] on div "Add To Favorites Paris N. Los Angeles, CA Add To Favorites presentation October…" at bounding box center [532, 287] width 1064 height 575
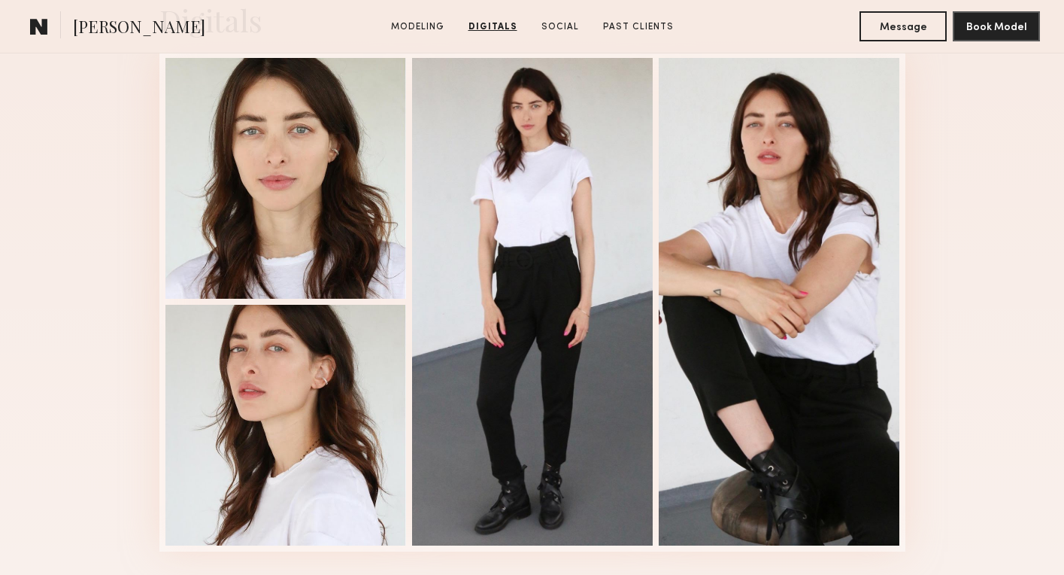
scroll to position [1516, 0]
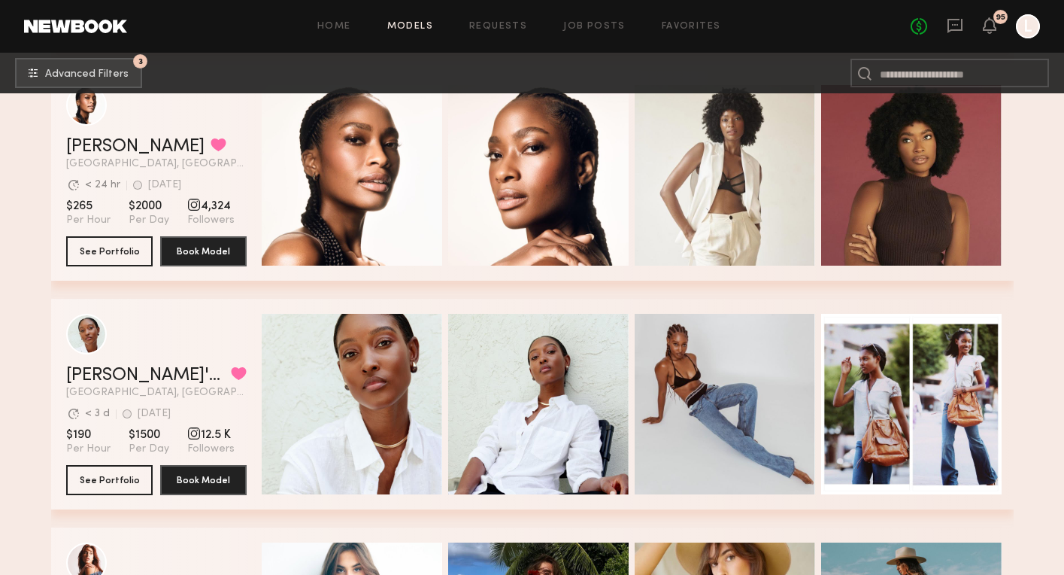
scroll to position [27941, 0]
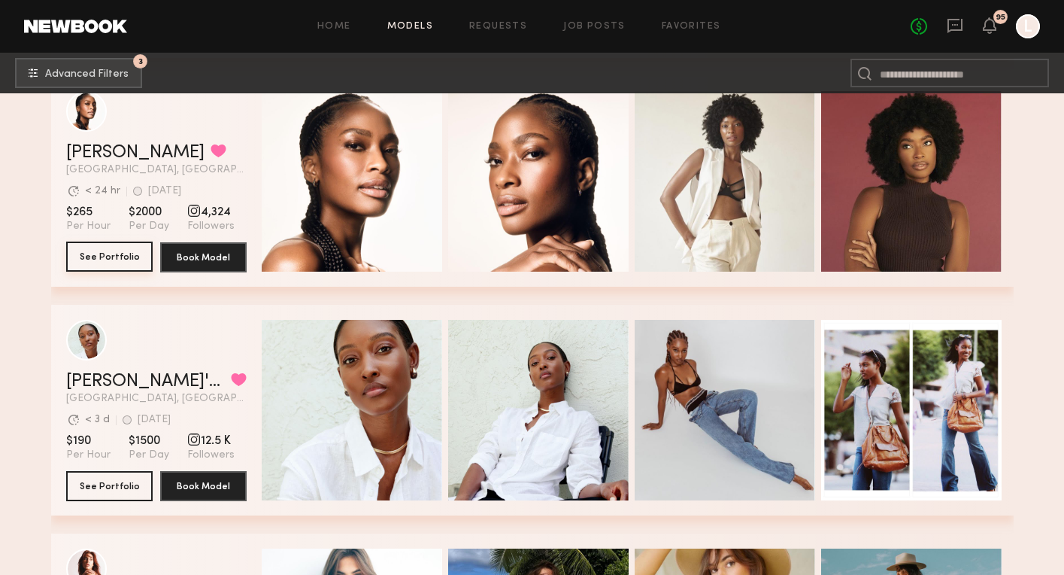
click at [117, 253] on button "See Portfolio" at bounding box center [109, 256] width 86 height 30
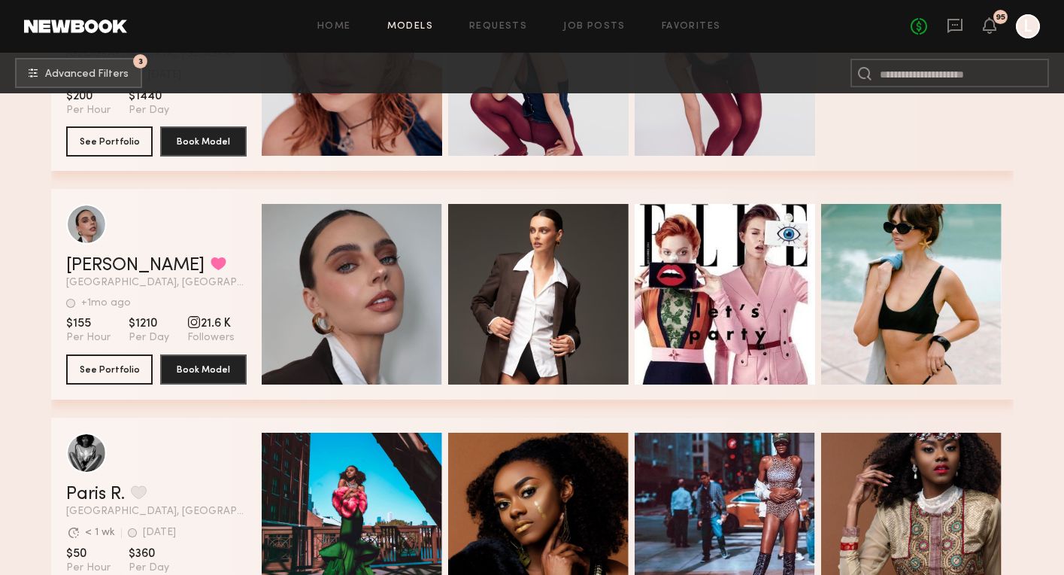
scroll to position [36745, 0]
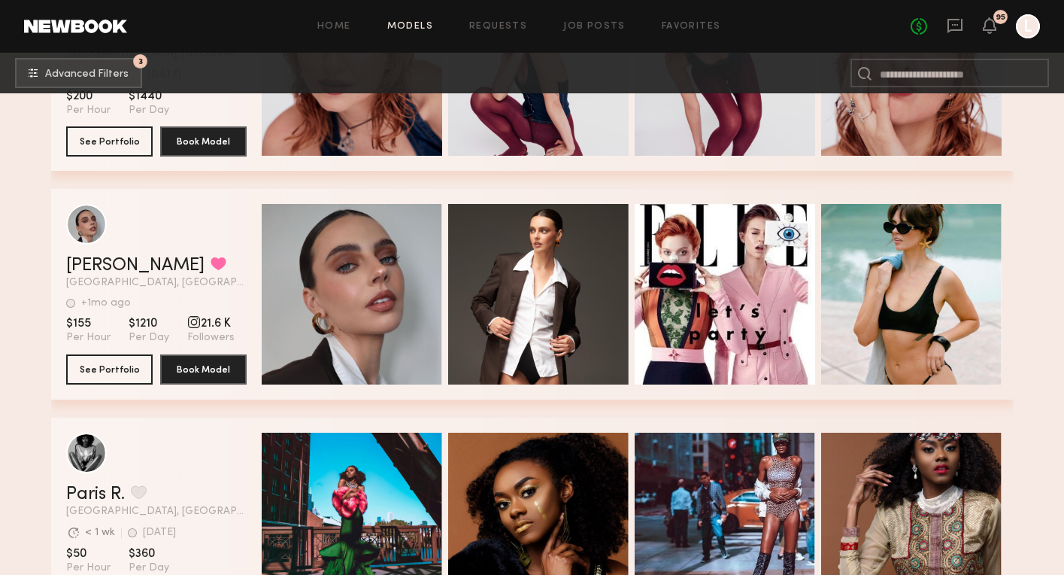
click at [110, 393] on section "Kasey L. Favorited Los Angeles, CA +1mo ago Last Online View Portfolio +1mo ago…" at bounding box center [156, 294] width 181 height 211
click at [112, 350] on section "Kasey L. Favorited Los Angeles, CA +1mo ago Last Online View Portfolio +1mo ago…" at bounding box center [156, 294] width 181 height 211
click at [111, 355] on button "See Portfolio" at bounding box center [109, 368] width 86 height 30
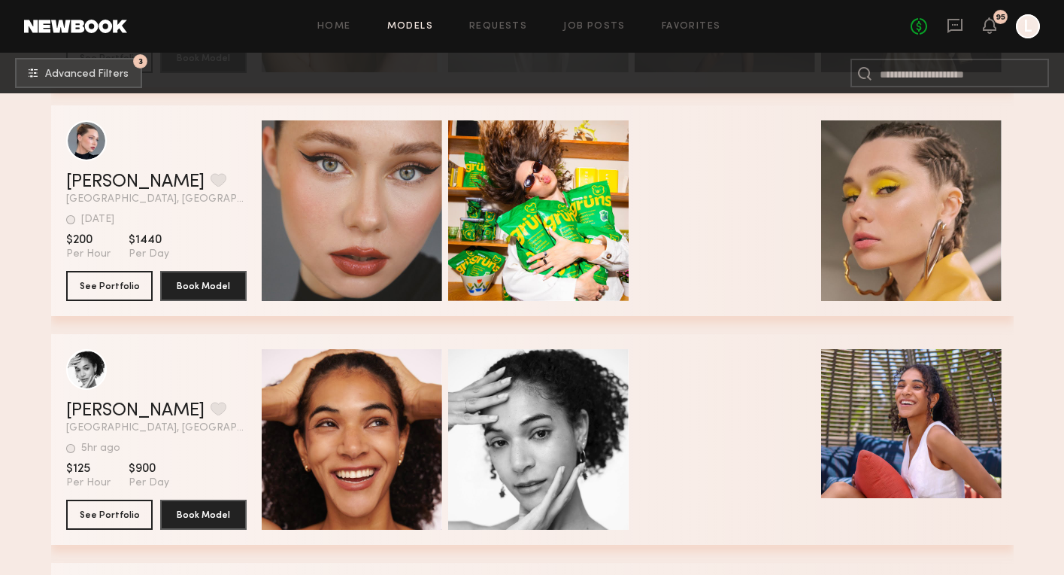
scroll to position [45073, 0]
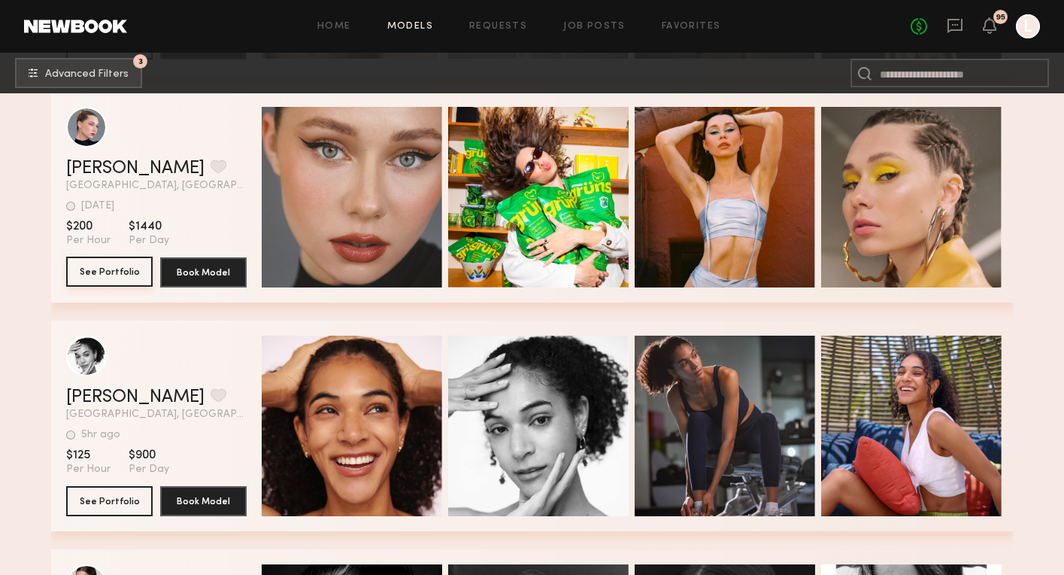
click at [117, 264] on button "See Portfolio" at bounding box center [109, 271] width 86 height 30
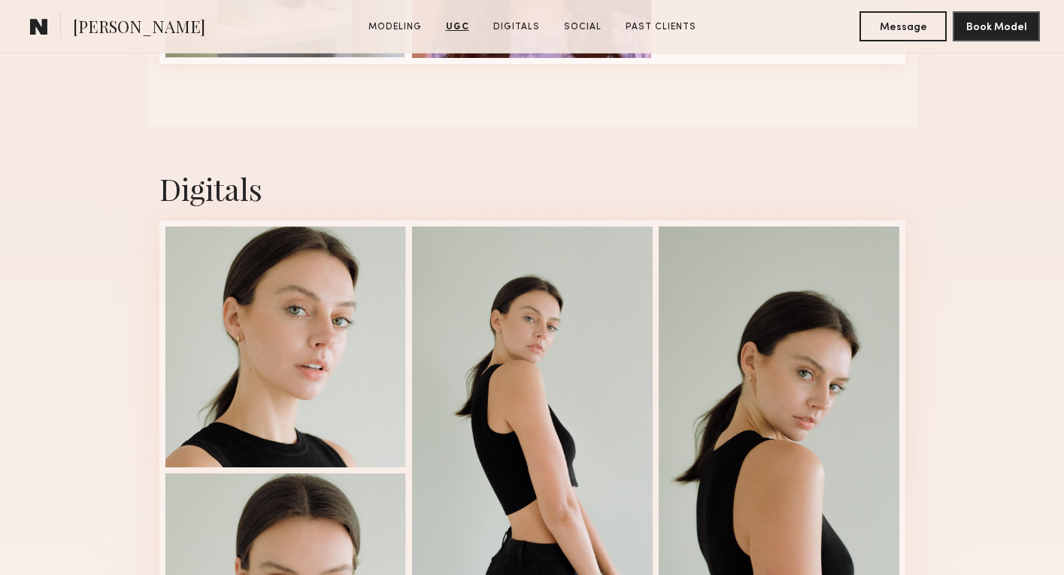
scroll to position [2074, 0]
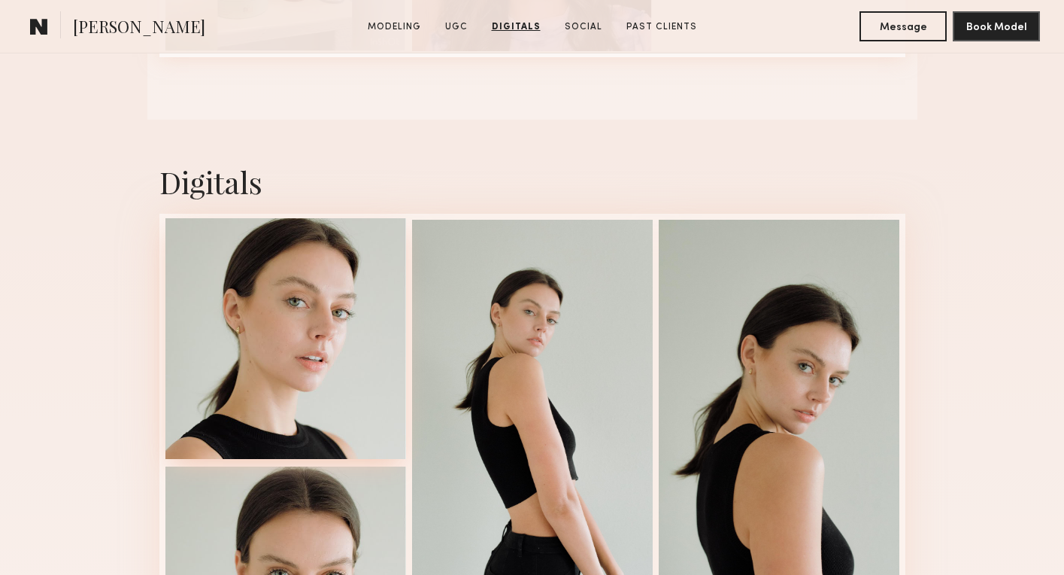
click at [218, 337] on div at bounding box center [285, 338] width 241 height 241
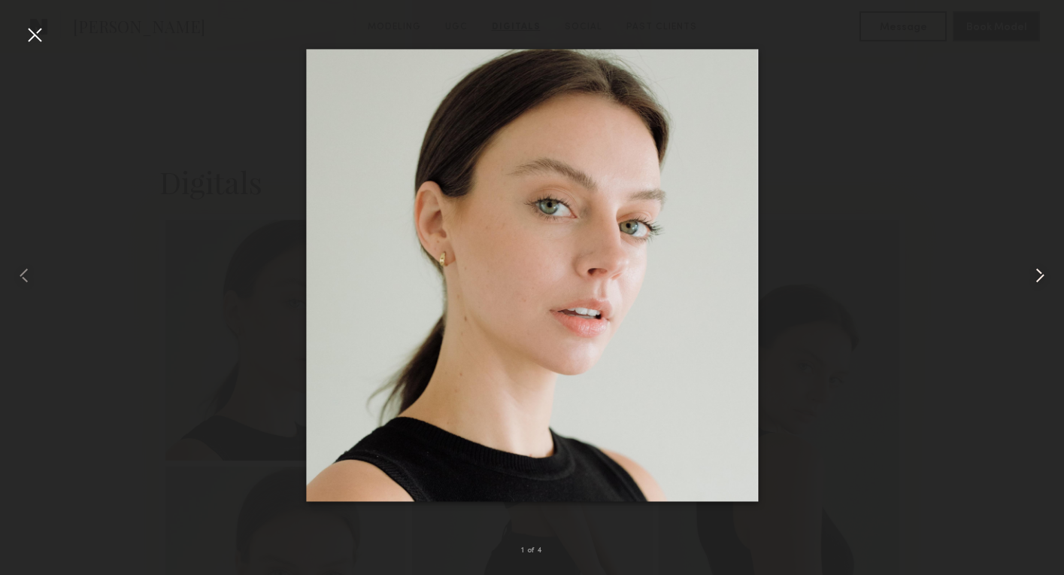
click at [1037, 272] on common-icon at bounding box center [1040, 275] width 24 height 24
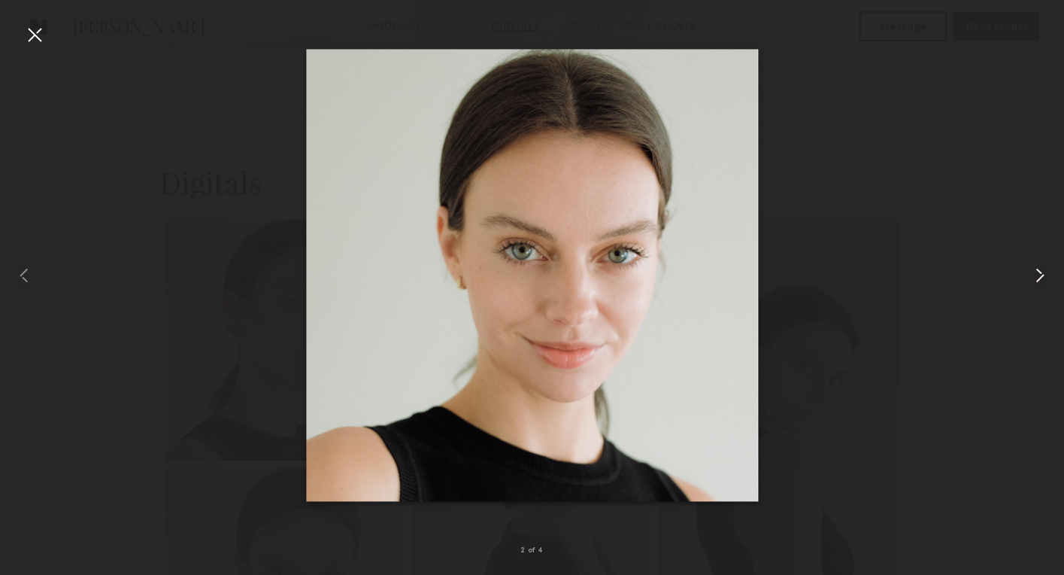
click at [1036, 272] on common-icon at bounding box center [1040, 275] width 24 height 24
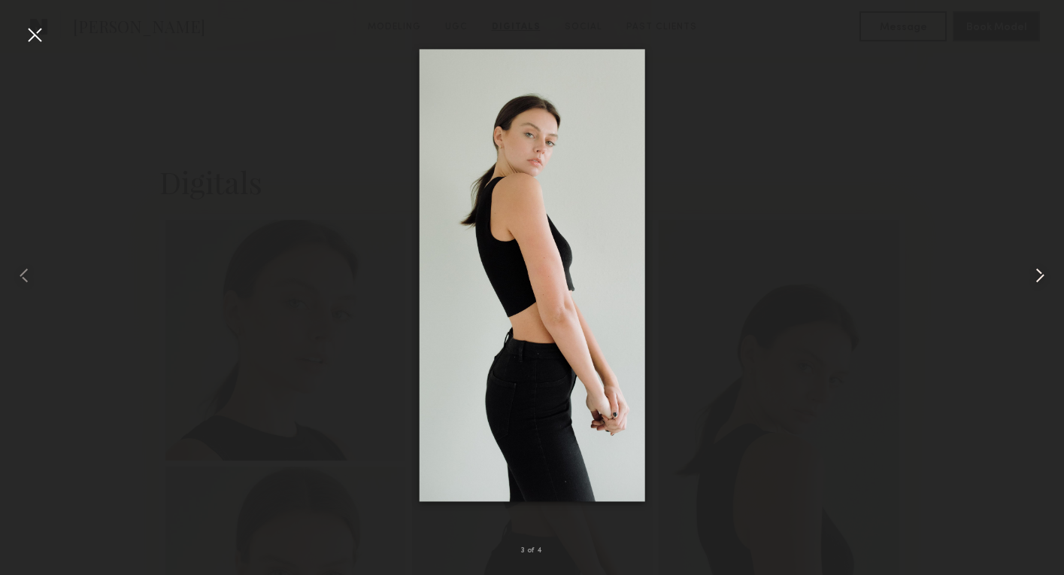
click at [1036, 272] on common-icon at bounding box center [1040, 275] width 24 height 24
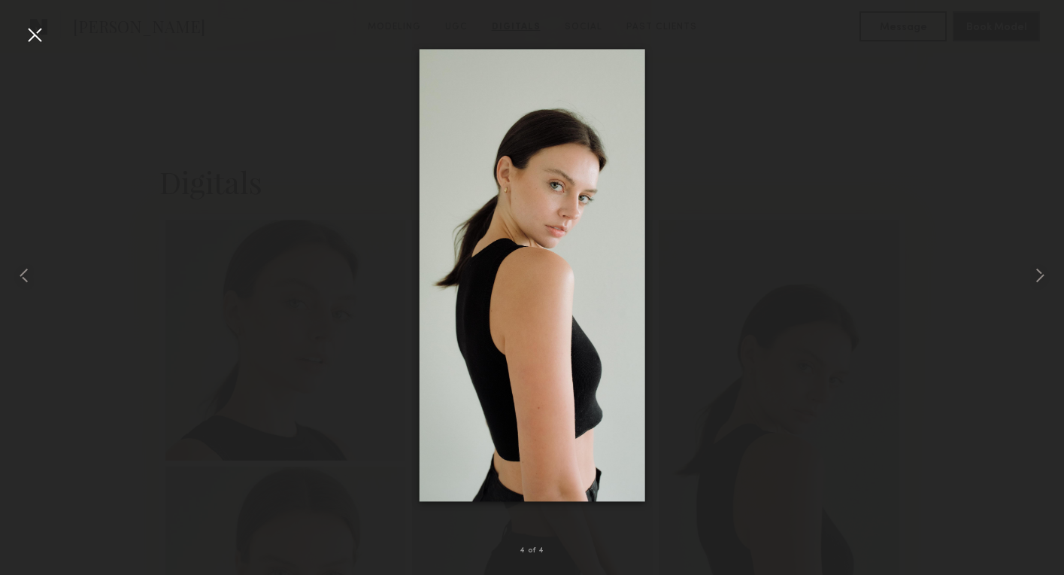
click at [1012, 226] on div at bounding box center [532, 275] width 1064 height 502
click at [31, 40] on div at bounding box center [35, 35] width 24 height 24
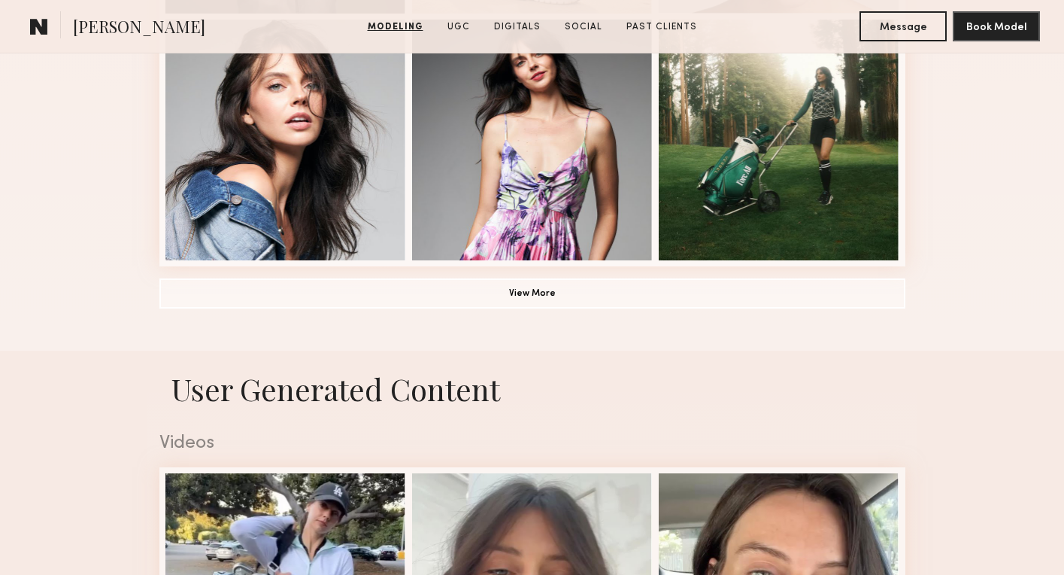
scroll to position [1166, 0]
click at [517, 293] on button "View More" at bounding box center [532, 292] width 746 height 30
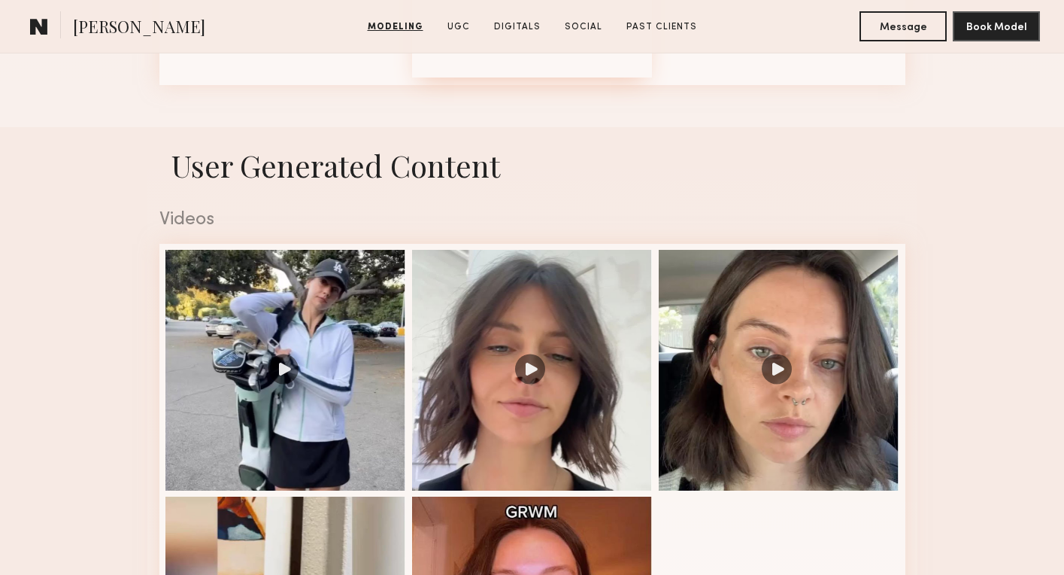
scroll to position [2336, 0]
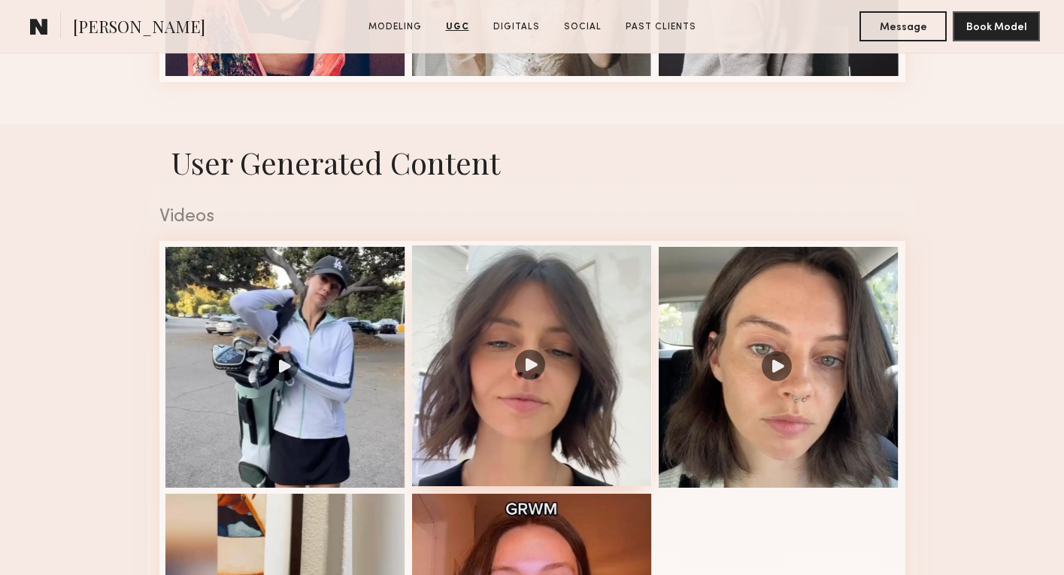
click at [517, 293] on div at bounding box center [532, 365] width 241 height 241
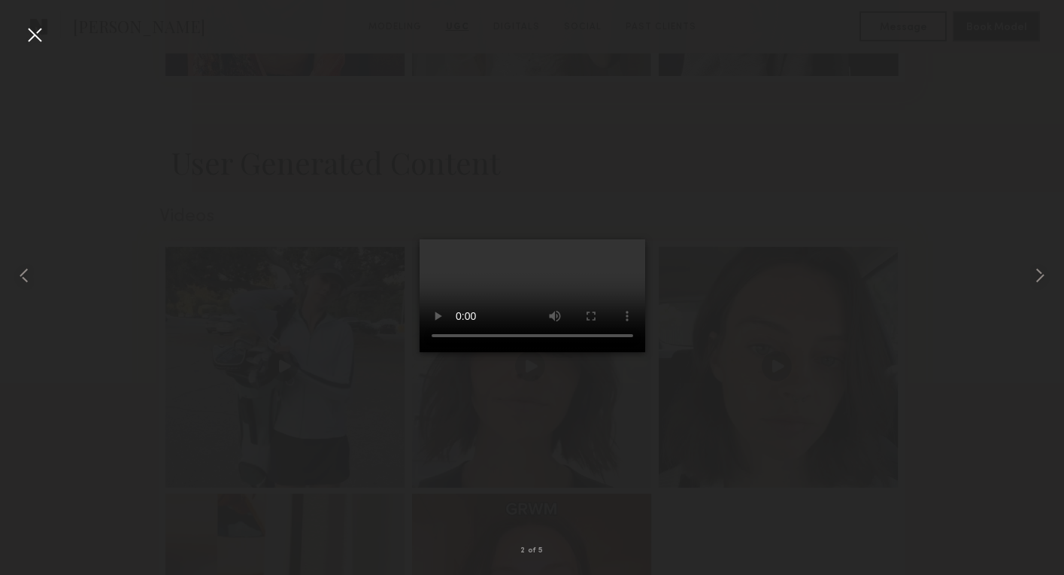
click at [634, 239] on video at bounding box center [533, 295] width 226 height 113
click at [1040, 280] on common-icon at bounding box center [1040, 275] width 24 height 24
click at [645, 239] on video at bounding box center [533, 295] width 226 height 113
click at [1036, 277] on common-icon at bounding box center [1040, 275] width 24 height 24
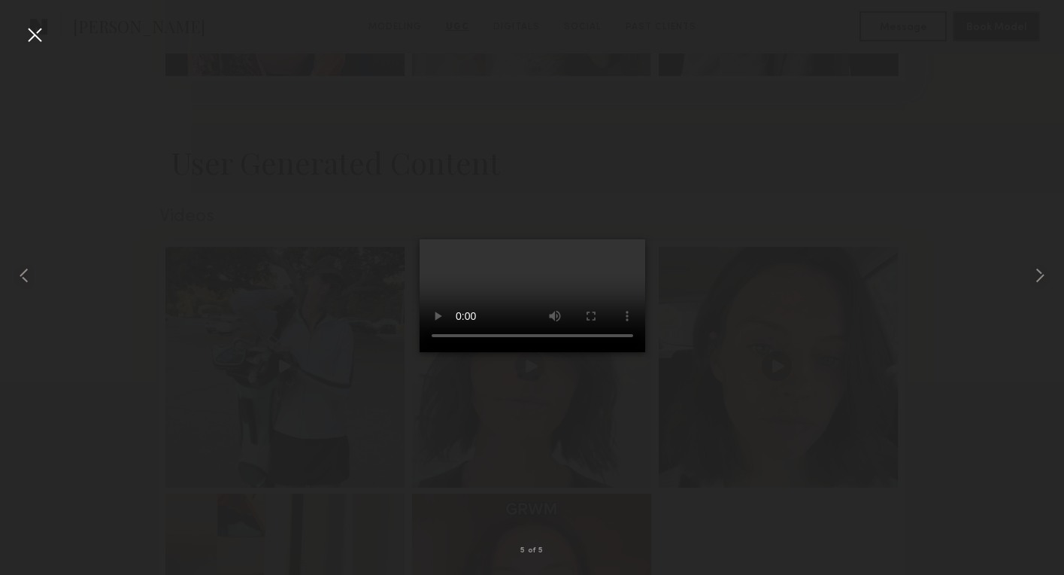
click at [630, 239] on video at bounding box center [533, 295] width 226 height 113
click at [634, 239] on video at bounding box center [533, 295] width 226 height 113
click at [1038, 270] on common-icon at bounding box center [1040, 275] width 24 height 24
click at [264, 69] on div at bounding box center [532, 275] width 1064 height 502
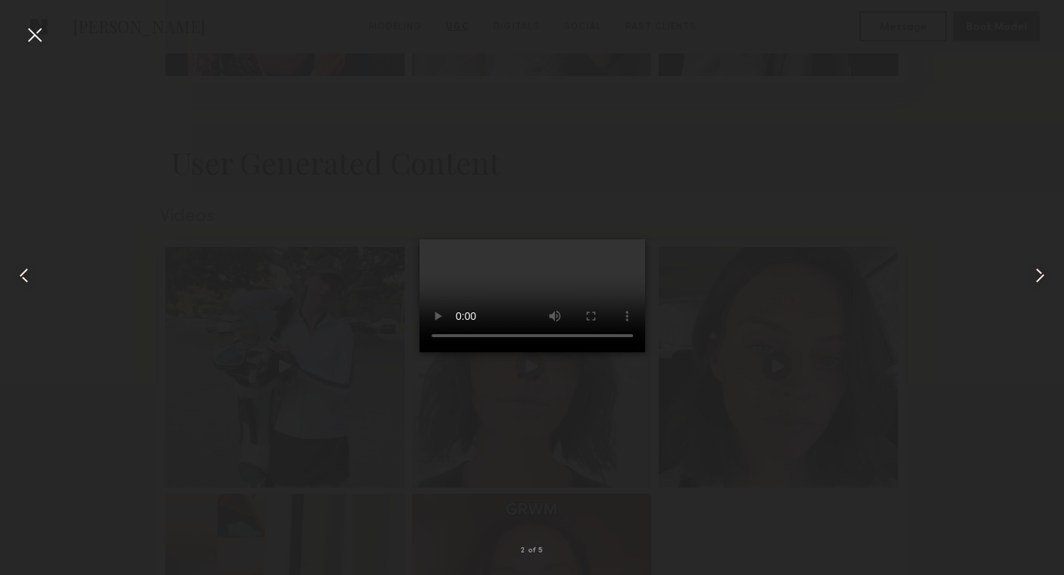
click at [36, 35] on div at bounding box center [35, 35] width 24 height 24
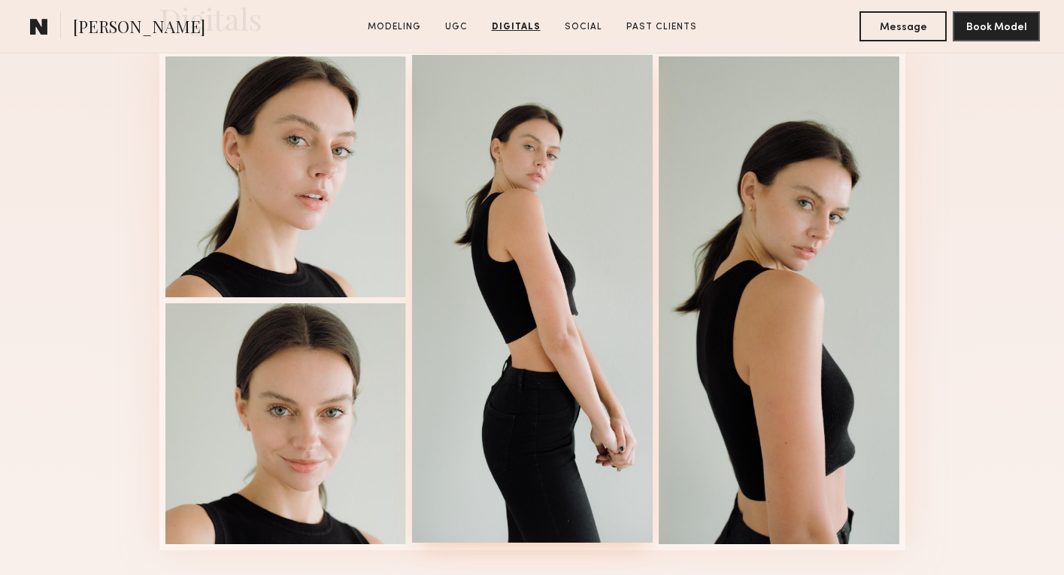
scroll to position [3187, 0]
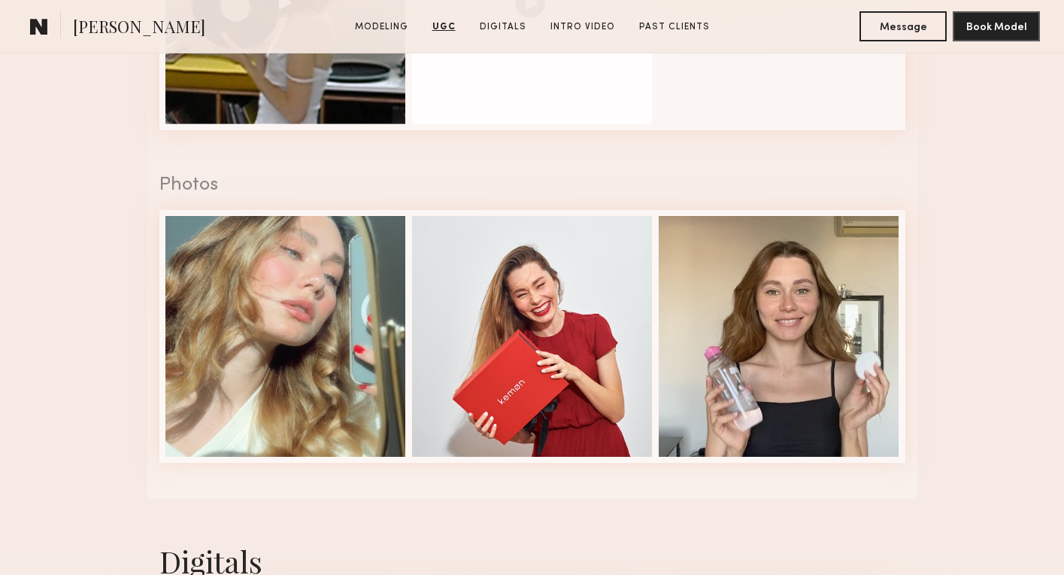
scroll to position [1760, 0]
